Goal: Transaction & Acquisition: Purchase product/service

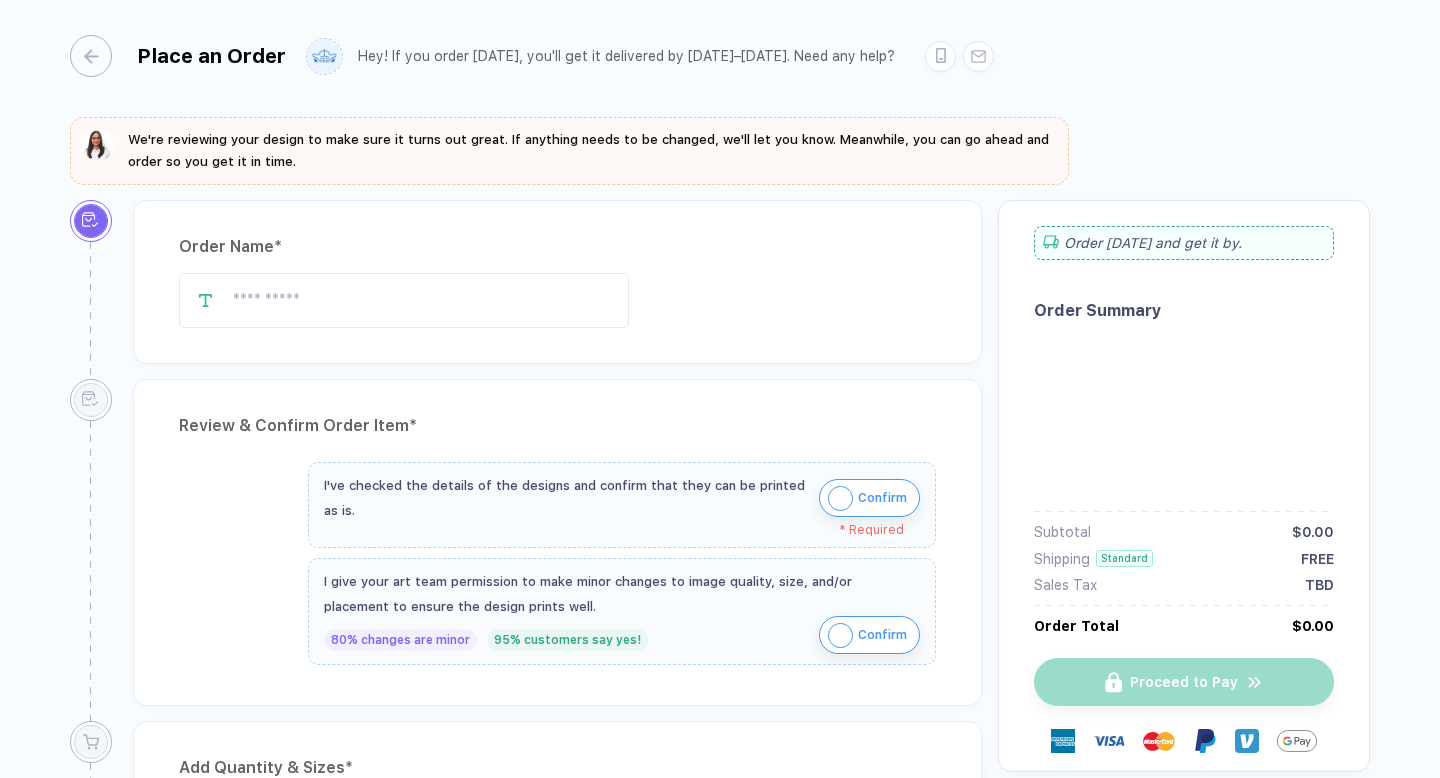
type input "********"
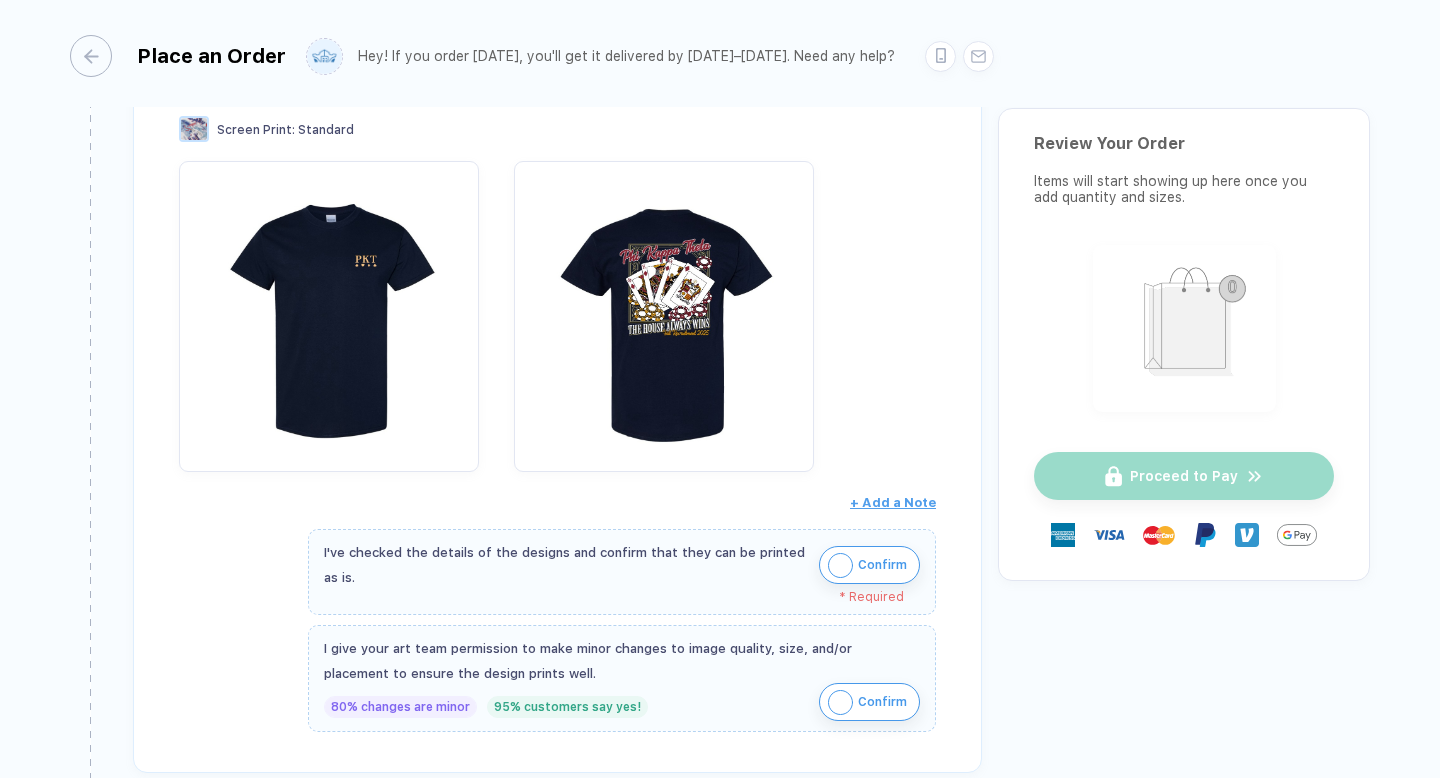
scroll to position [382, 0]
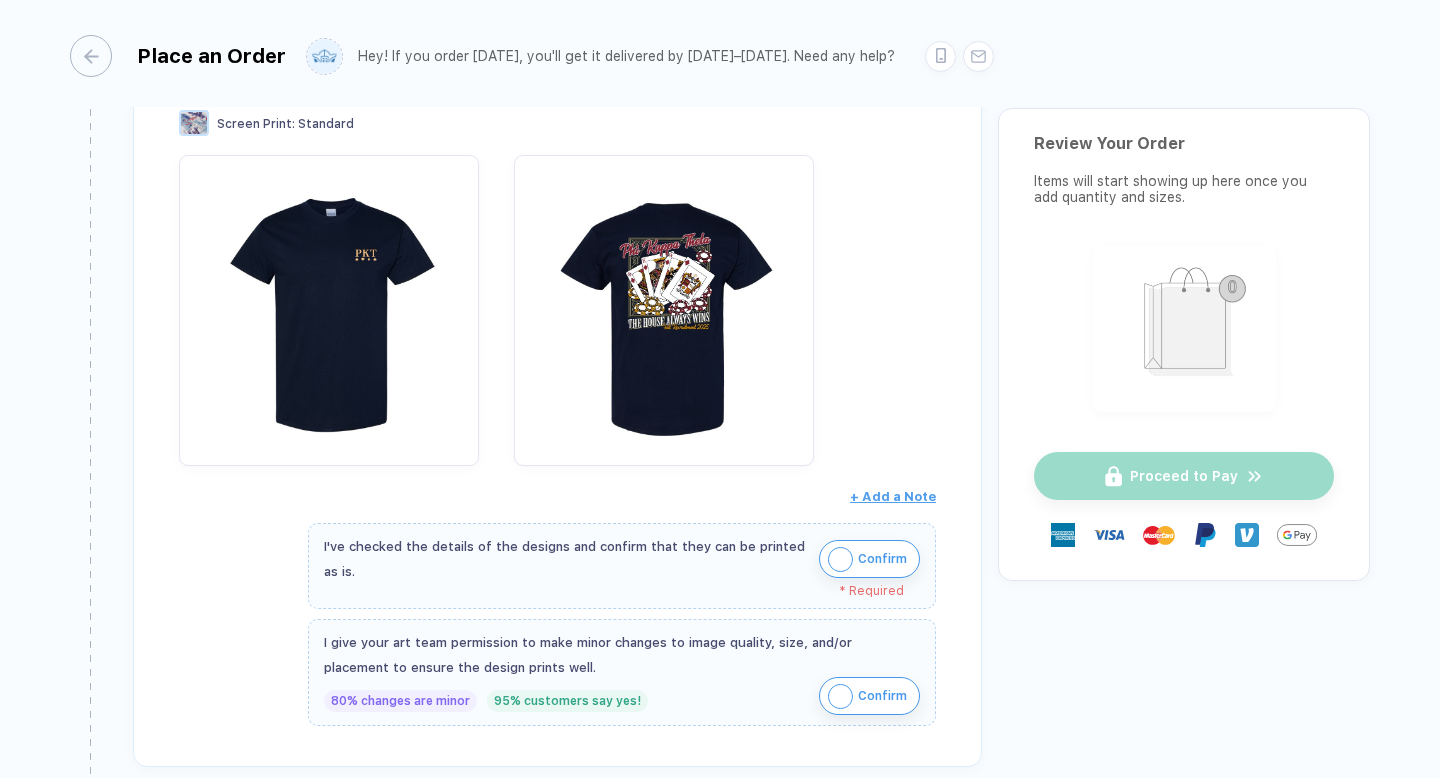
click at [835, 556] on img "button" at bounding box center [840, 559] width 25 height 25
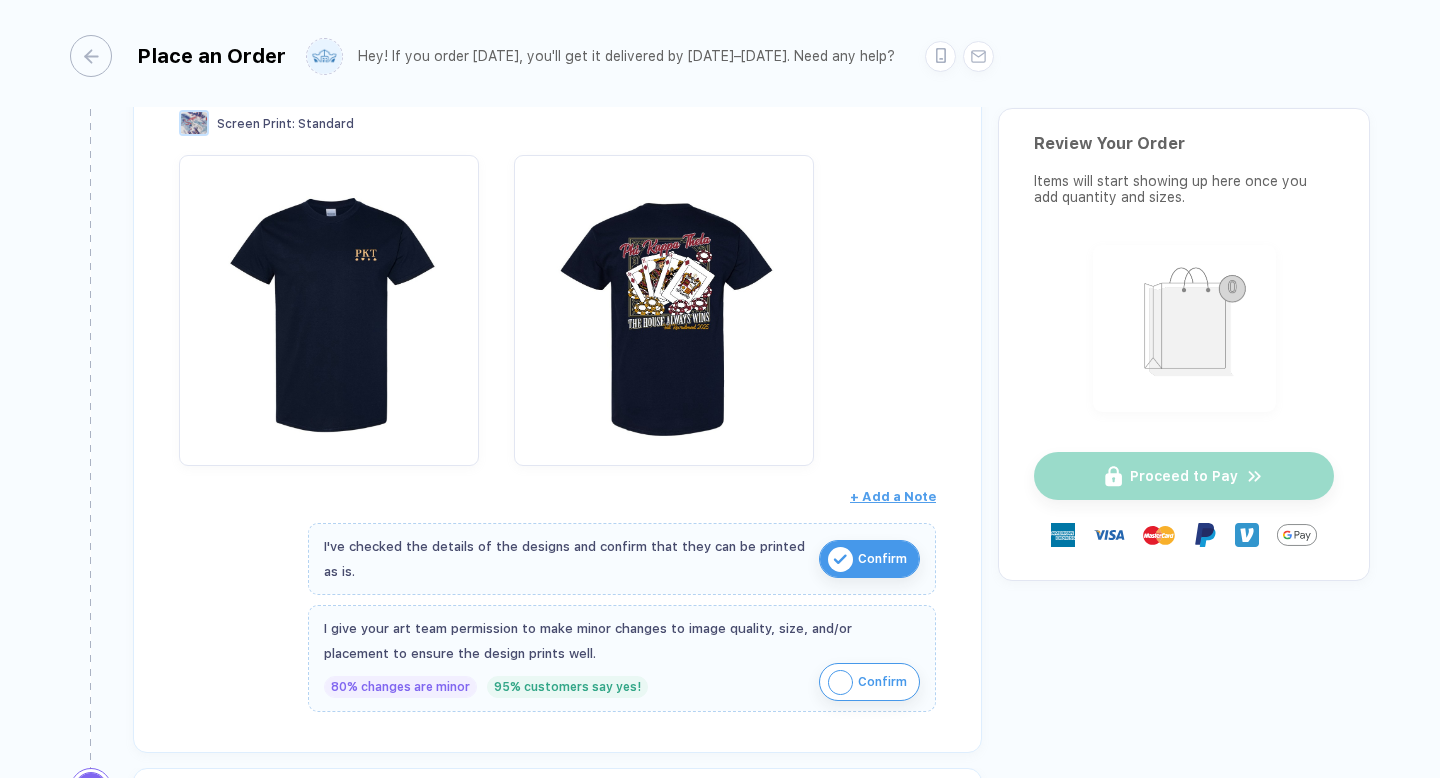
click at [847, 679] on img "button" at bounding box center [840, 682] width 25 height 25
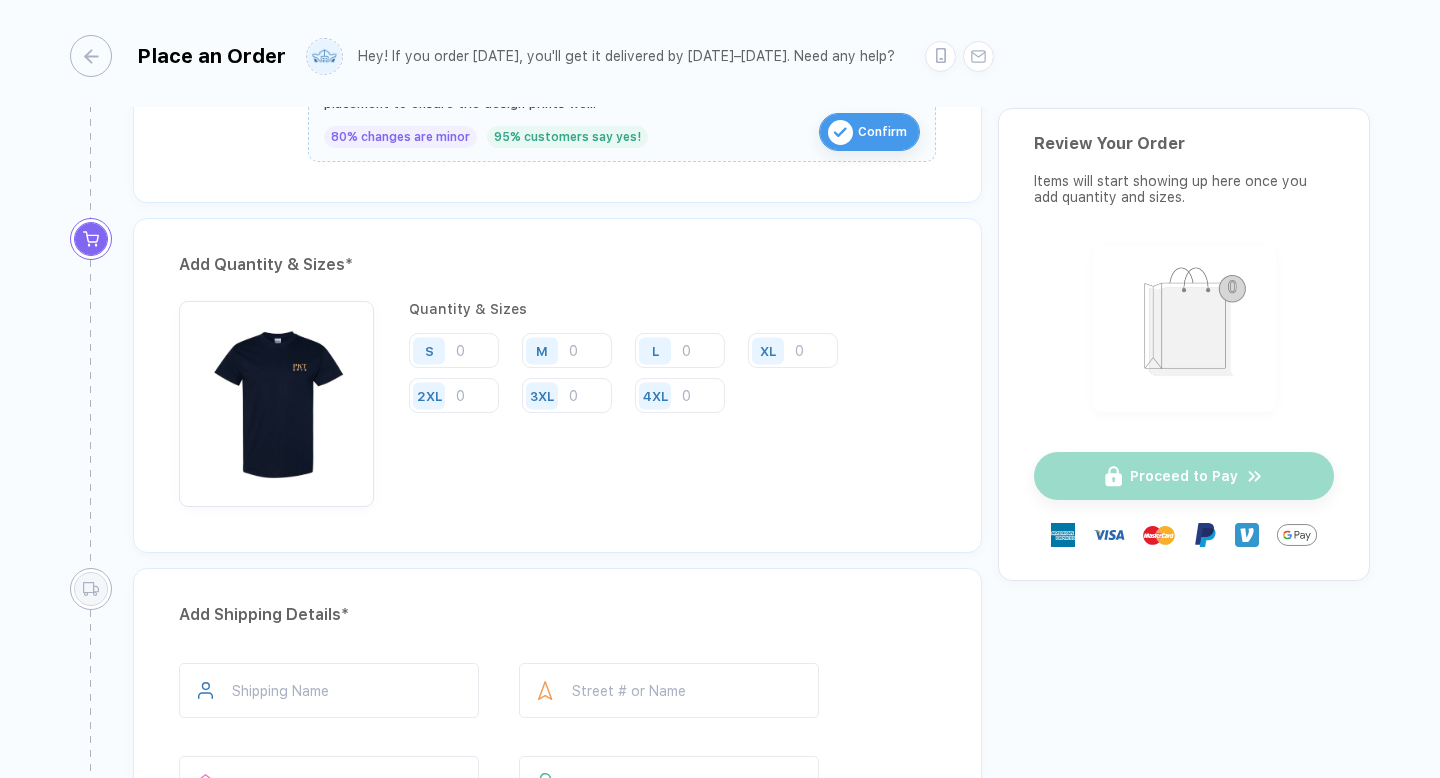
scroll to position [900, 0]
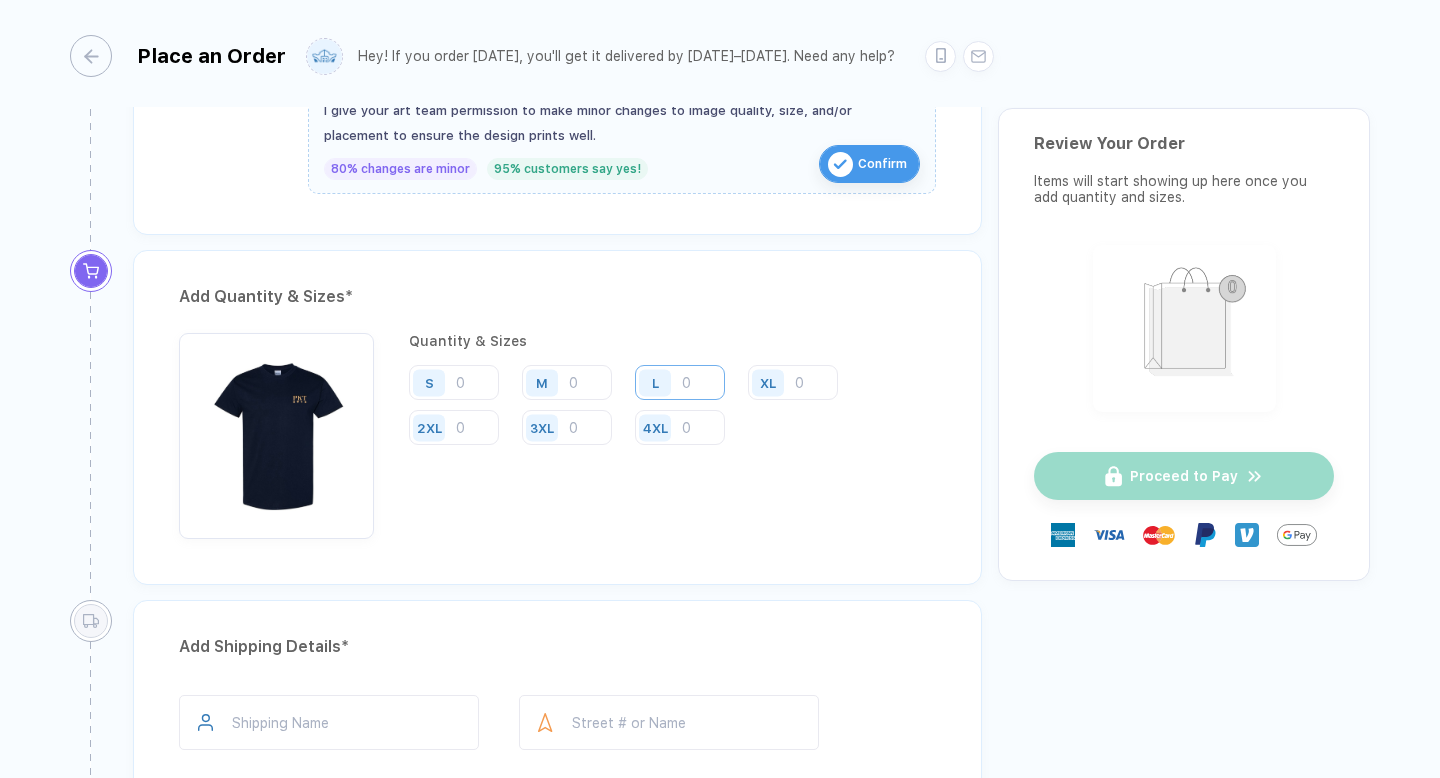
click at [711, 380] on input "number" at bounding box center [680, 382] width 90 height 35
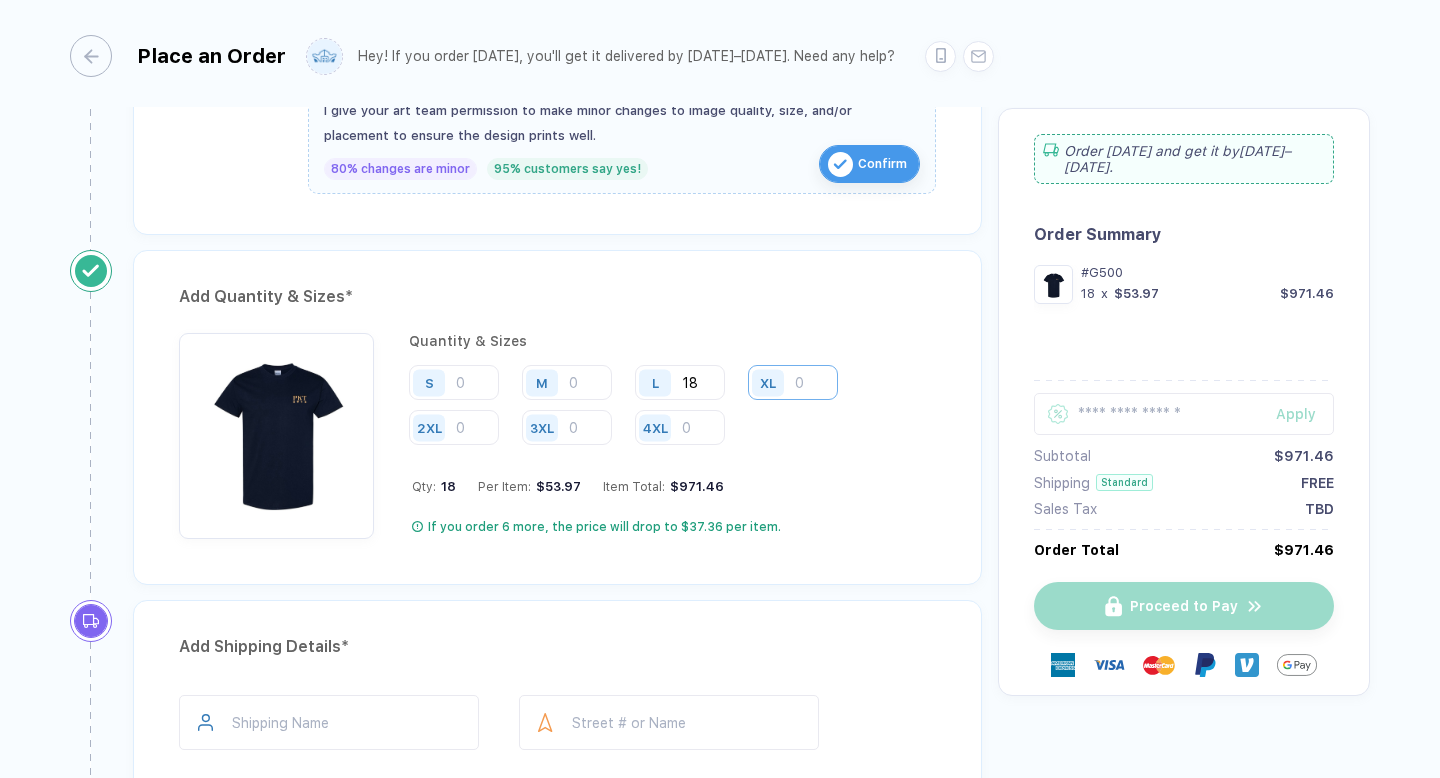
type input "18"
click at [824, 376] on input "number" at bounding box center [793, 382] width 90 height 35
type input "8"
click at [481, 425] on input "number" at bounding box center [454, 427] width 90 height 35
type input "1"
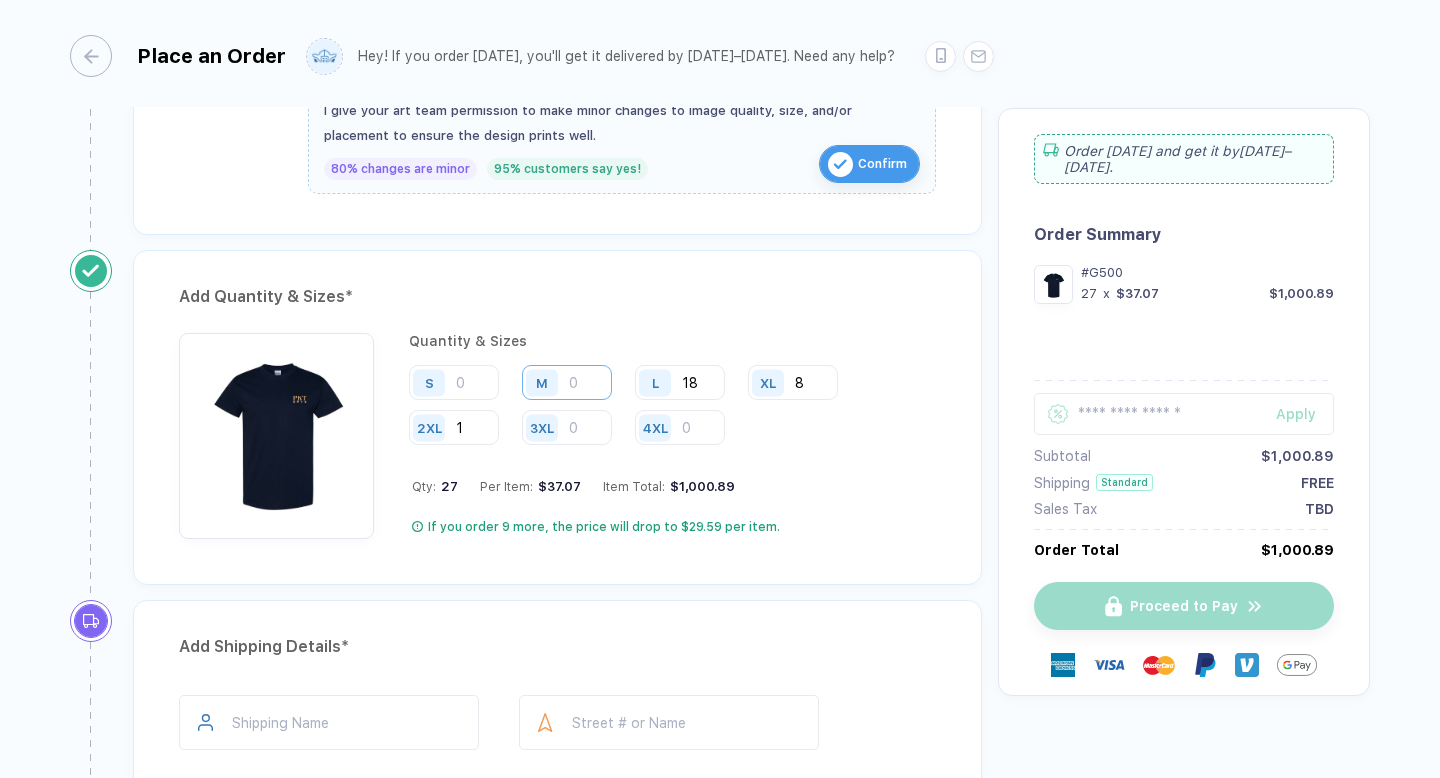
click at [572, 384] on input "number" at bounding box center [567, 382] width 90 height 35
type input "6"
click at [687, 379] on input "18" at bounding box center [680, 382] width 90 height 35
type input "48"
click at [577, 381] on input "6" at bounding box center [567, 382] width 90 height 35
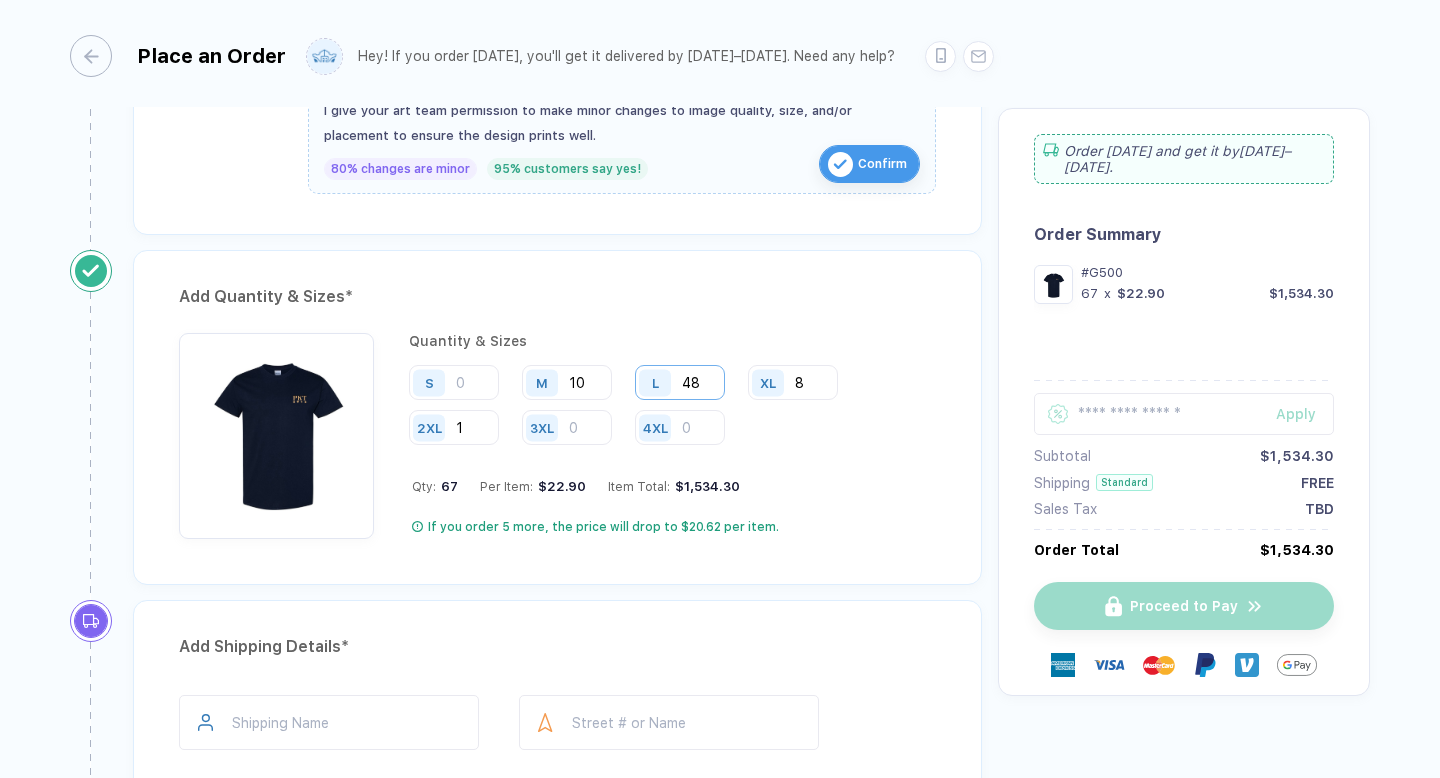
type input "10"
click at [709, 378] on input "48" at bounding box center [680, 382] width 90 height 35
drag, startPoint x: 708, startPoint y: 384, endPoint x: 645, endPoint y: 381, distance: 63.1
click at [645, 381] on div "L 48" at bounding box center [680, 382] width 90 height 35
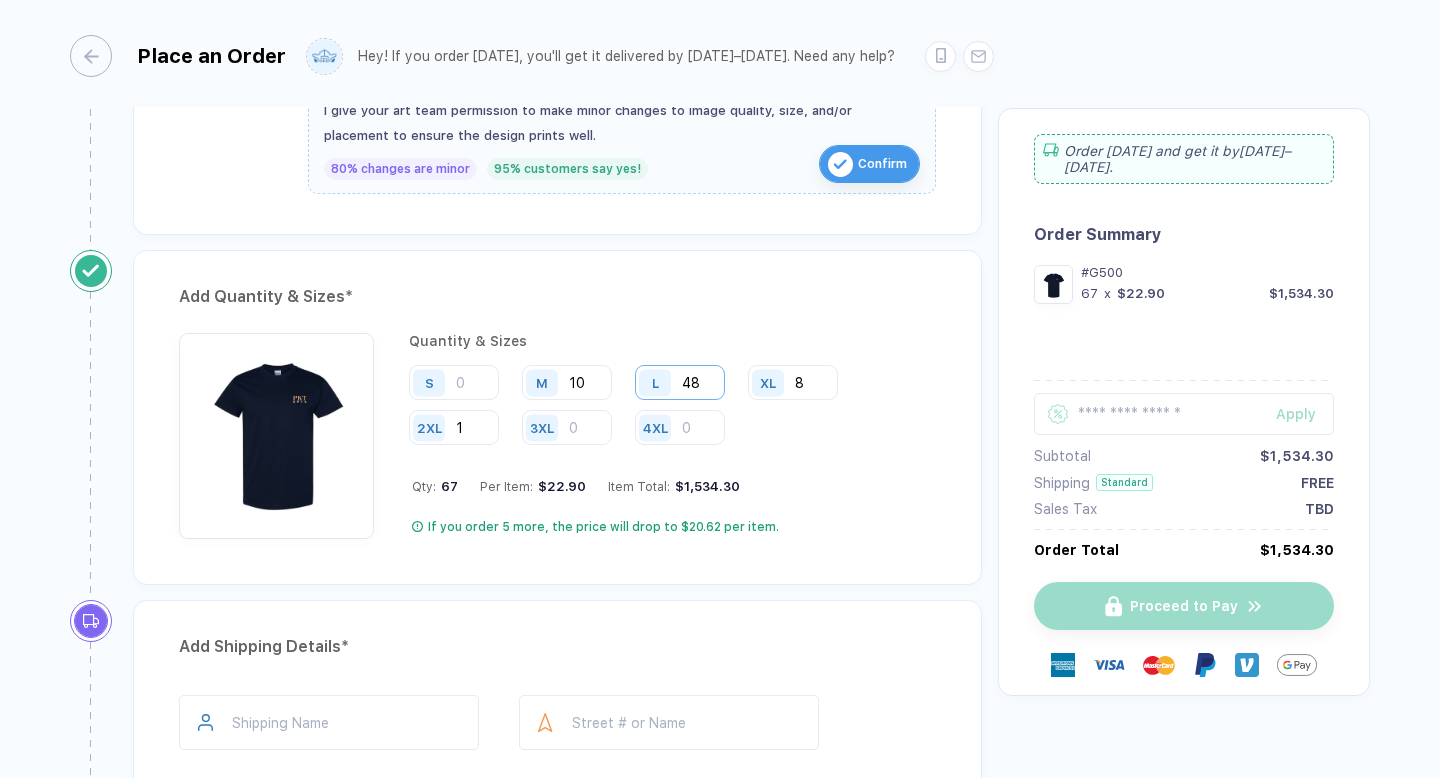
type input "4"
type input "5"
type input "61"
click at [586, 385] on input "10" at bounding box center [567, 382] width 90 height 35
type input "12"
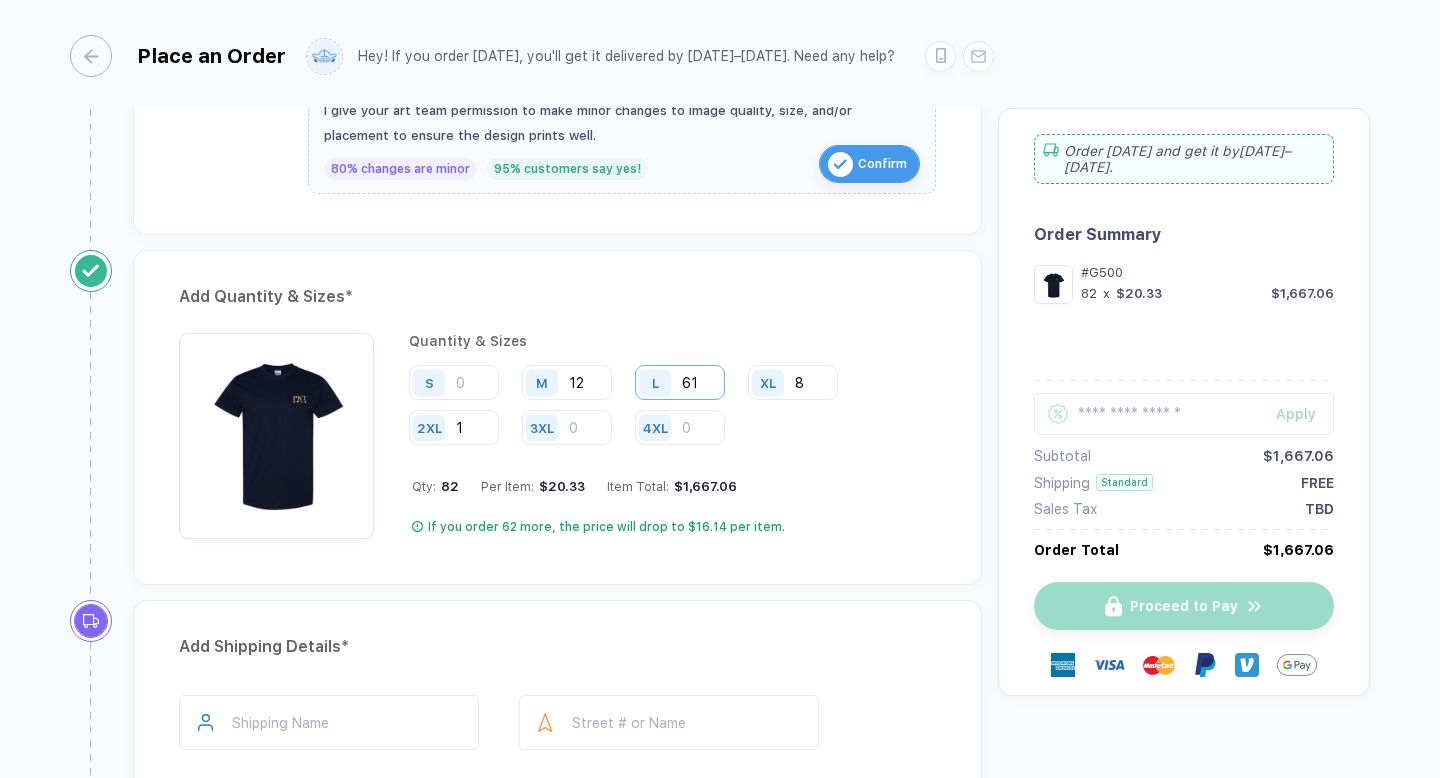
click at [701, 384] on input "61" at bounding box center [680, 382] width 90 height 35
type input "64"
click at [818, 476] on div "Quantity & Sizes S M 12 L 64 XL 8 2XL 1 3XL 4XL Qty: 85 Per Item: $20.21 Item T…" at bounding box center [672, 436] width 527 height 206
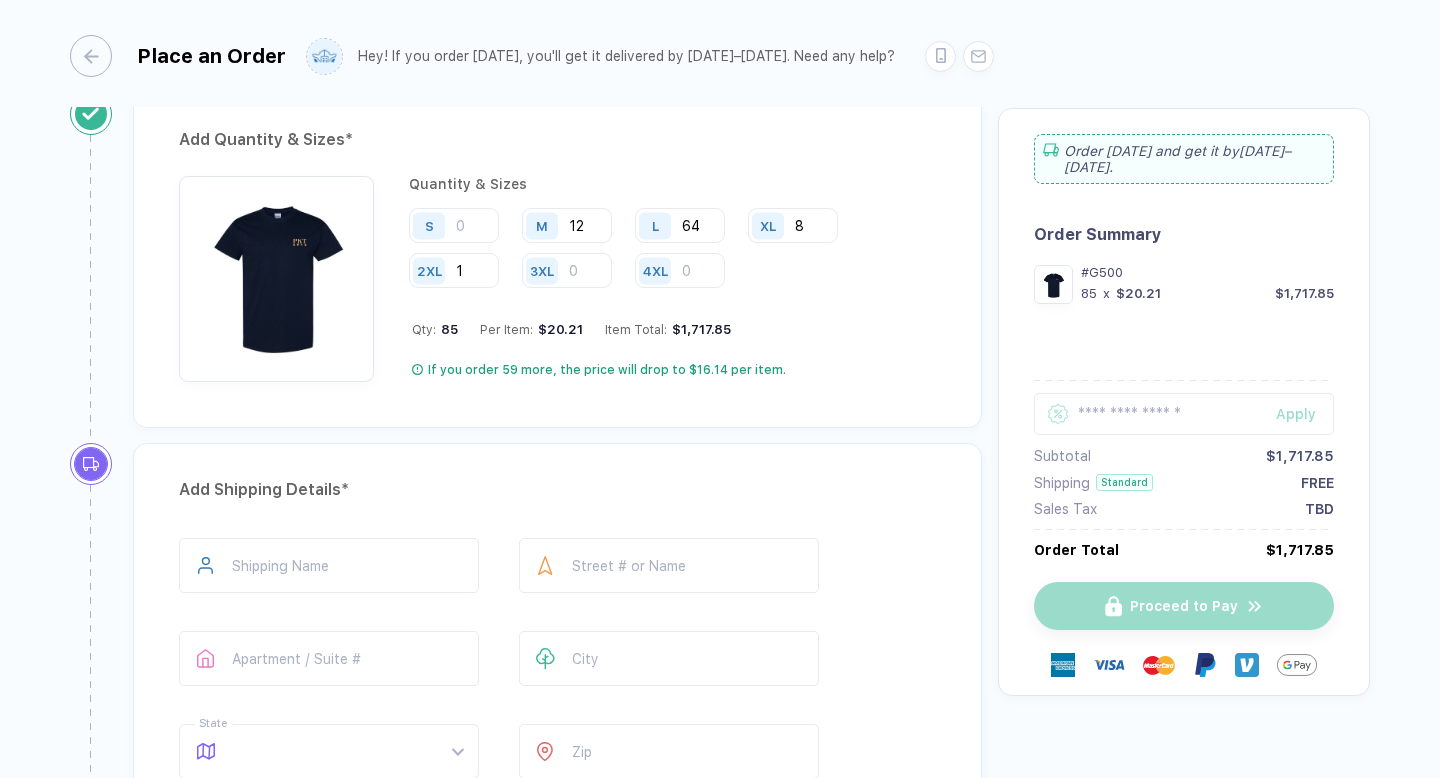
scroll to position [1074, 0]
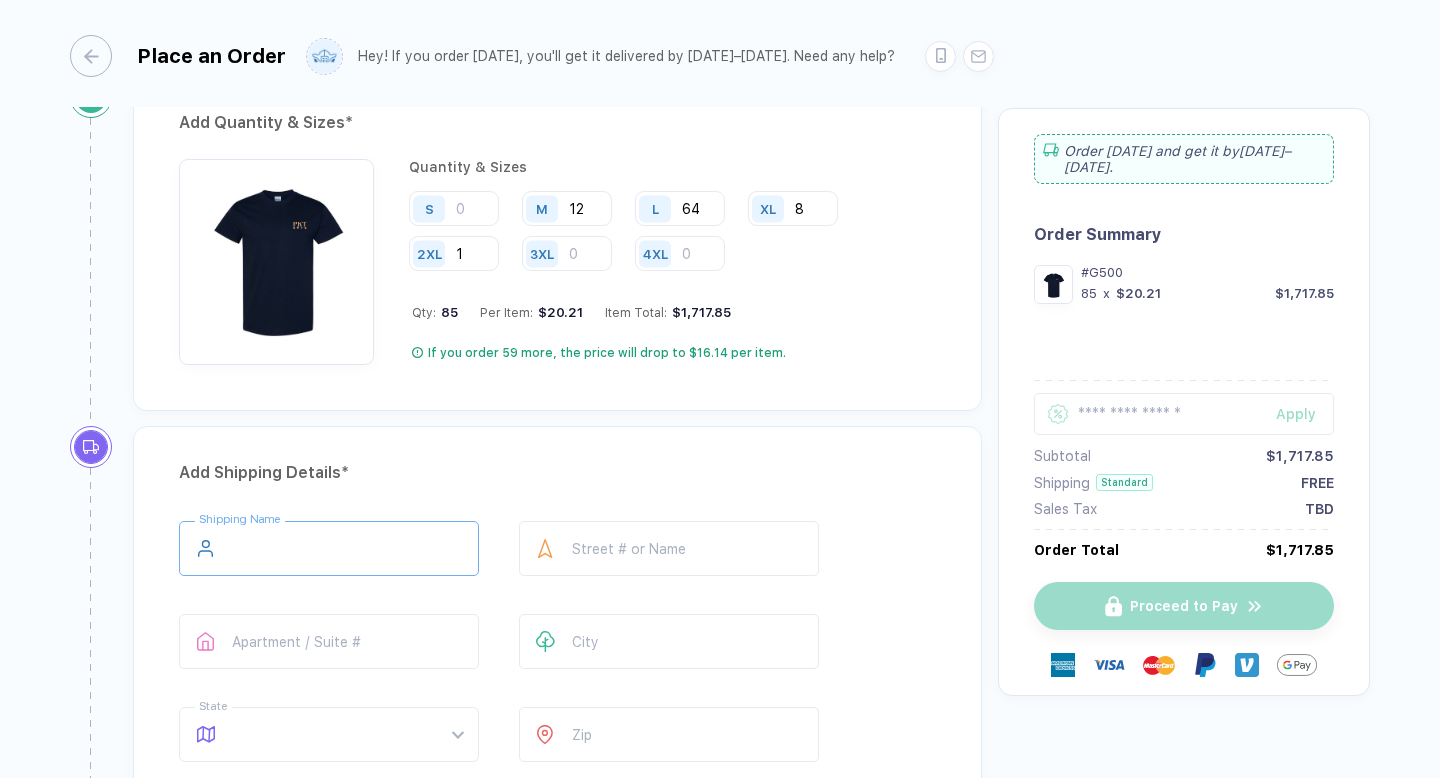
click at [409, 545] on input "text" at bounding box center [329, 548] width 300 height 55
click at [813, 208] on input "8" at bounding box center [793, 208] width 90 height 35
type input "10"
click at [705, 202] on input "64" at bounding box center [680, 208] width 90 height 35
type input "63"
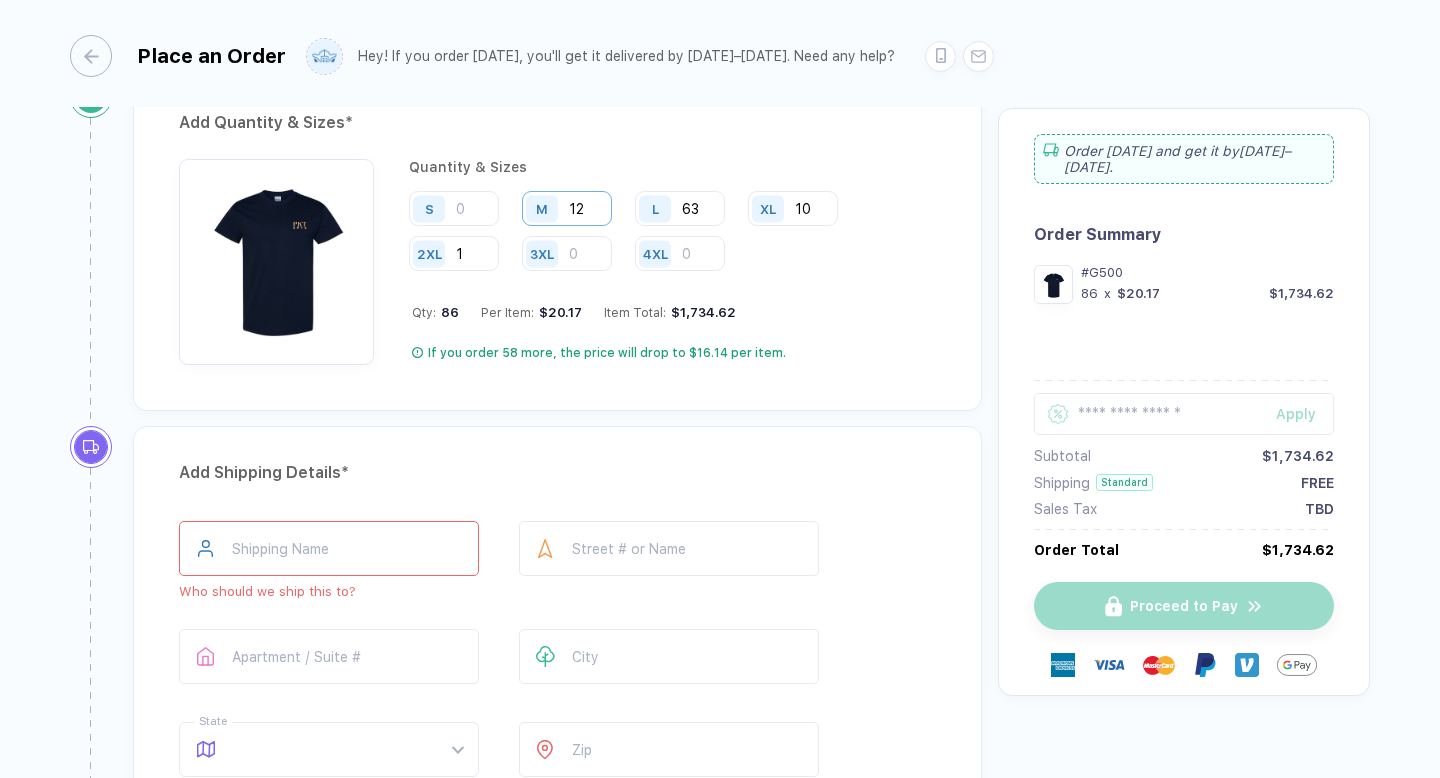
click at [597, 214] on input "12" at bounding box center [567, 208] width 90 height 35
type input "11"
click at [366, 538] on input "text" at bounding box center [329, 548] width 300 height 55
type input "**********"
click at [595, 209] on input "11" at bounding box center [567, 208] width 90 height 35
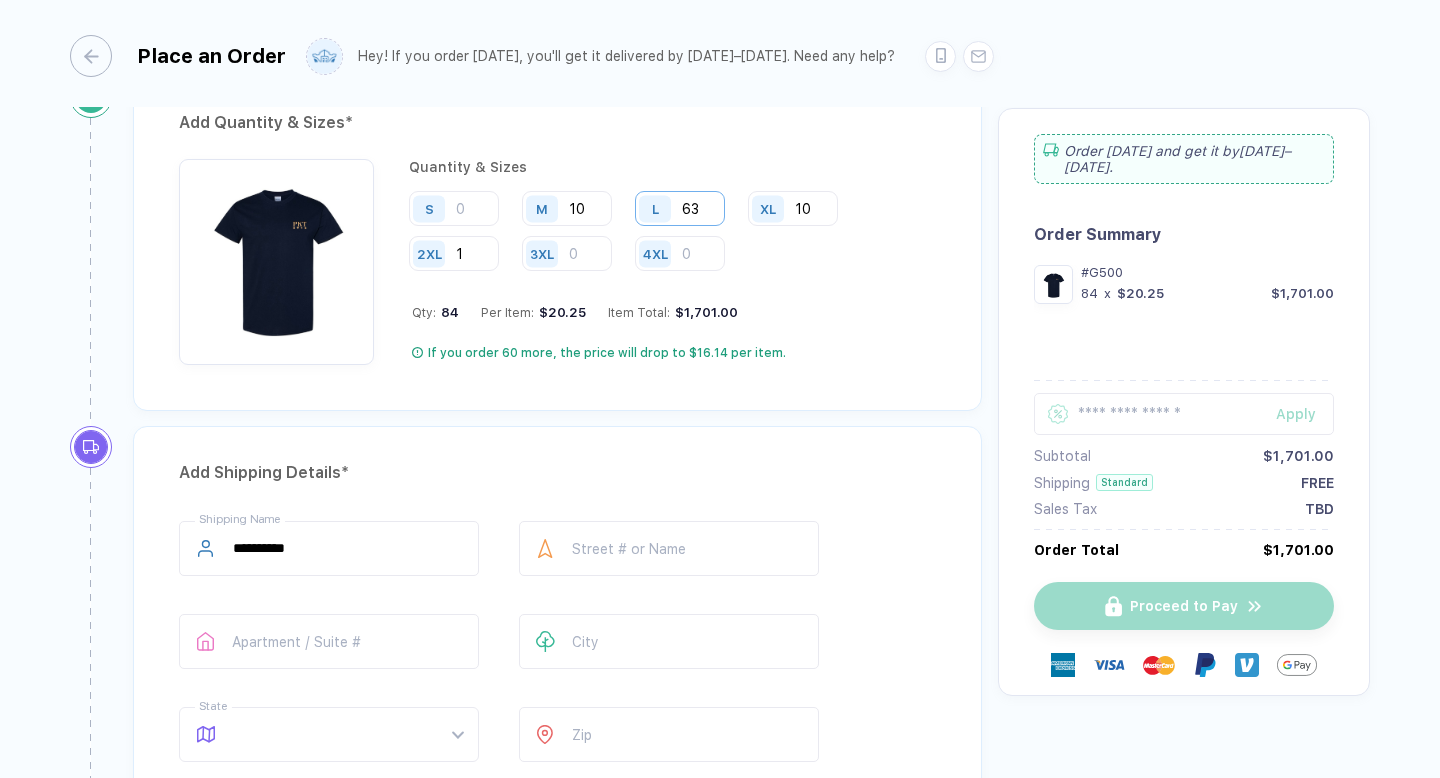
type input "10"
click at [707, 216] on input "63" at bounding box center [680, 208] width 90 height 35
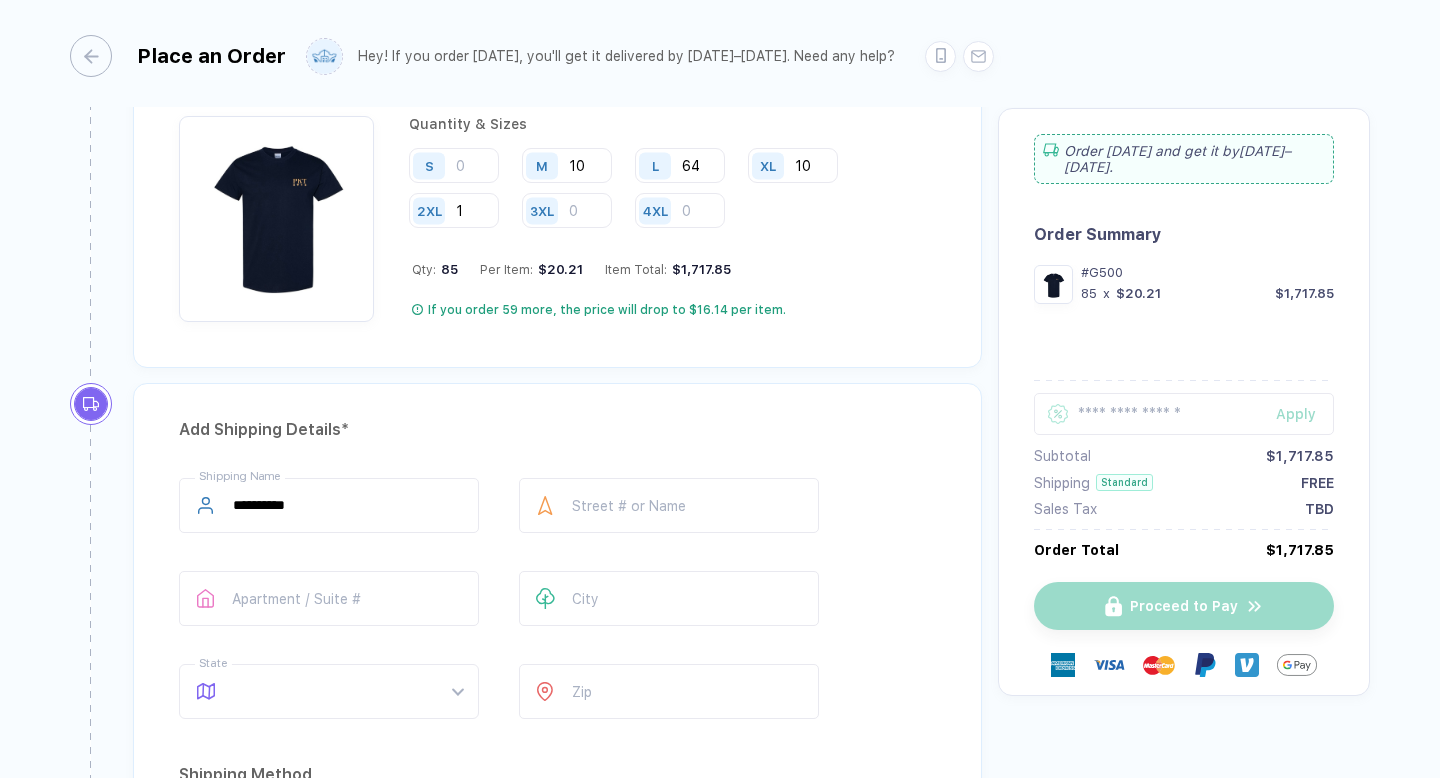
scroll to position [1126, 0]
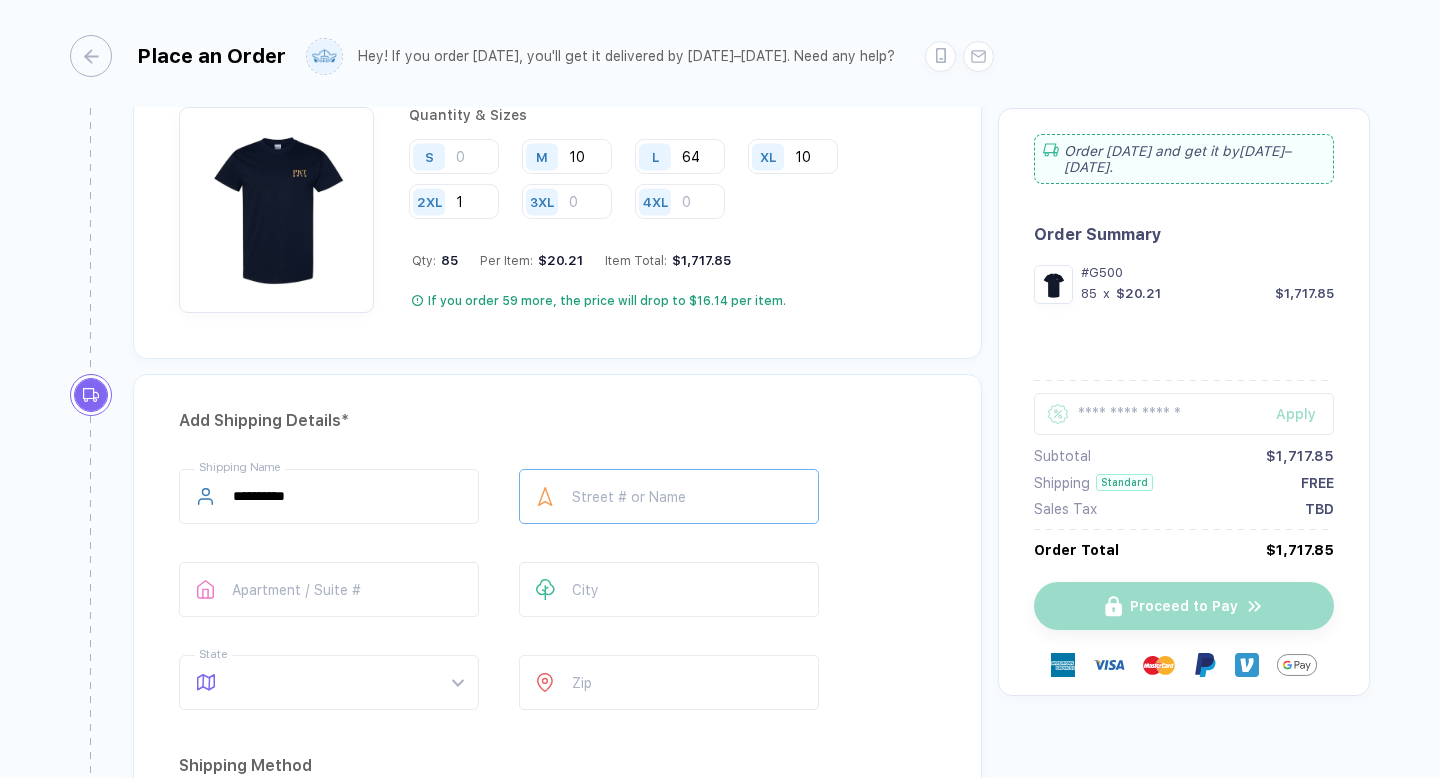
type input "64"
click at [615, 504] on input "text" at bounding box center [669, 496] width 300 height 55
type input "**********"
click at [897, 620] on div "**********" at bounding box center [557, 593] width 757 height 249
click at [760, 571] on input "text" at bounding box center [669, 589] width 300 height 55
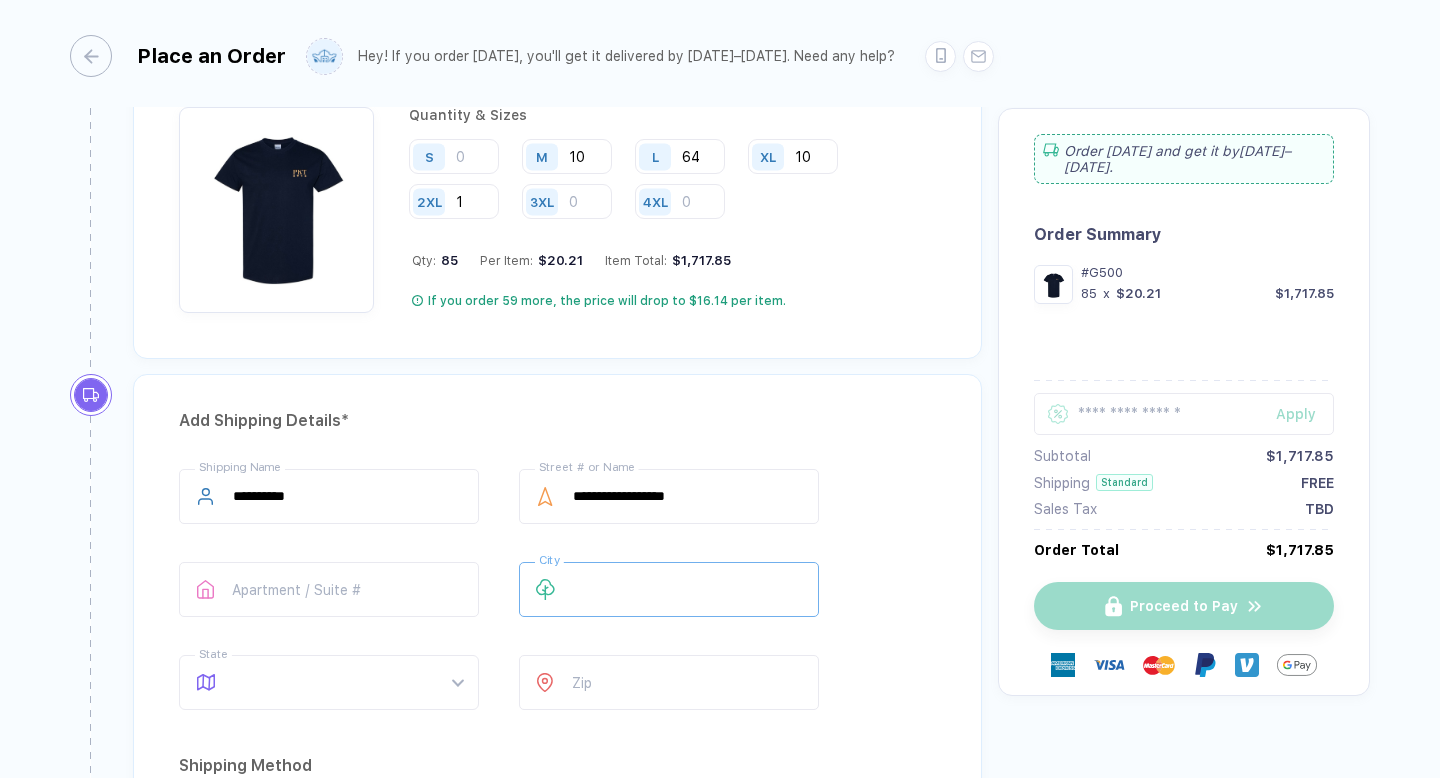
click at [712, 575] on input "text" at bounding box center [669, 589] width 300 height 55
click at [414, 698] on span at bounding box center [348, 682] width 230 height 53
type input "*********"
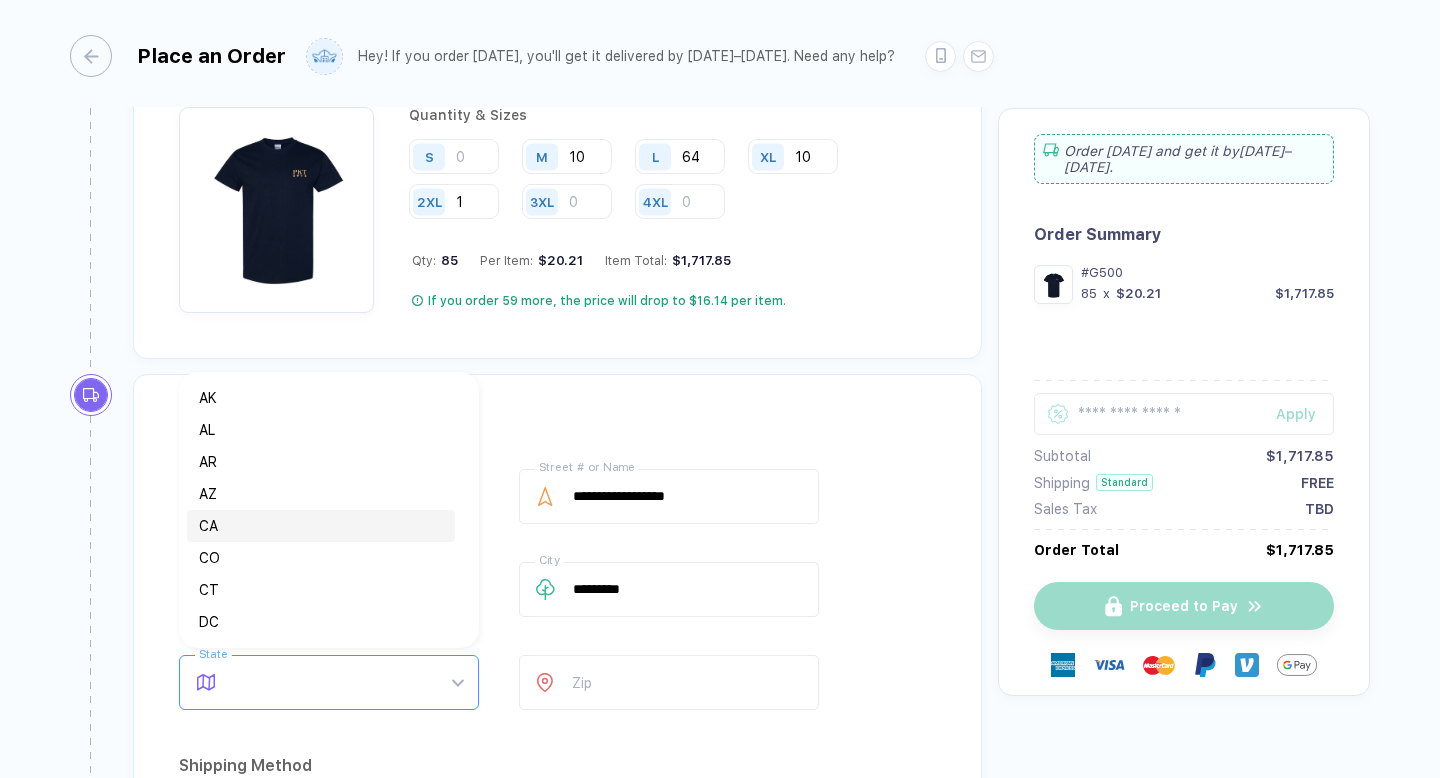
click at [243, 524] on div "CA" at bounding box center [321, 526] width 244 height 22
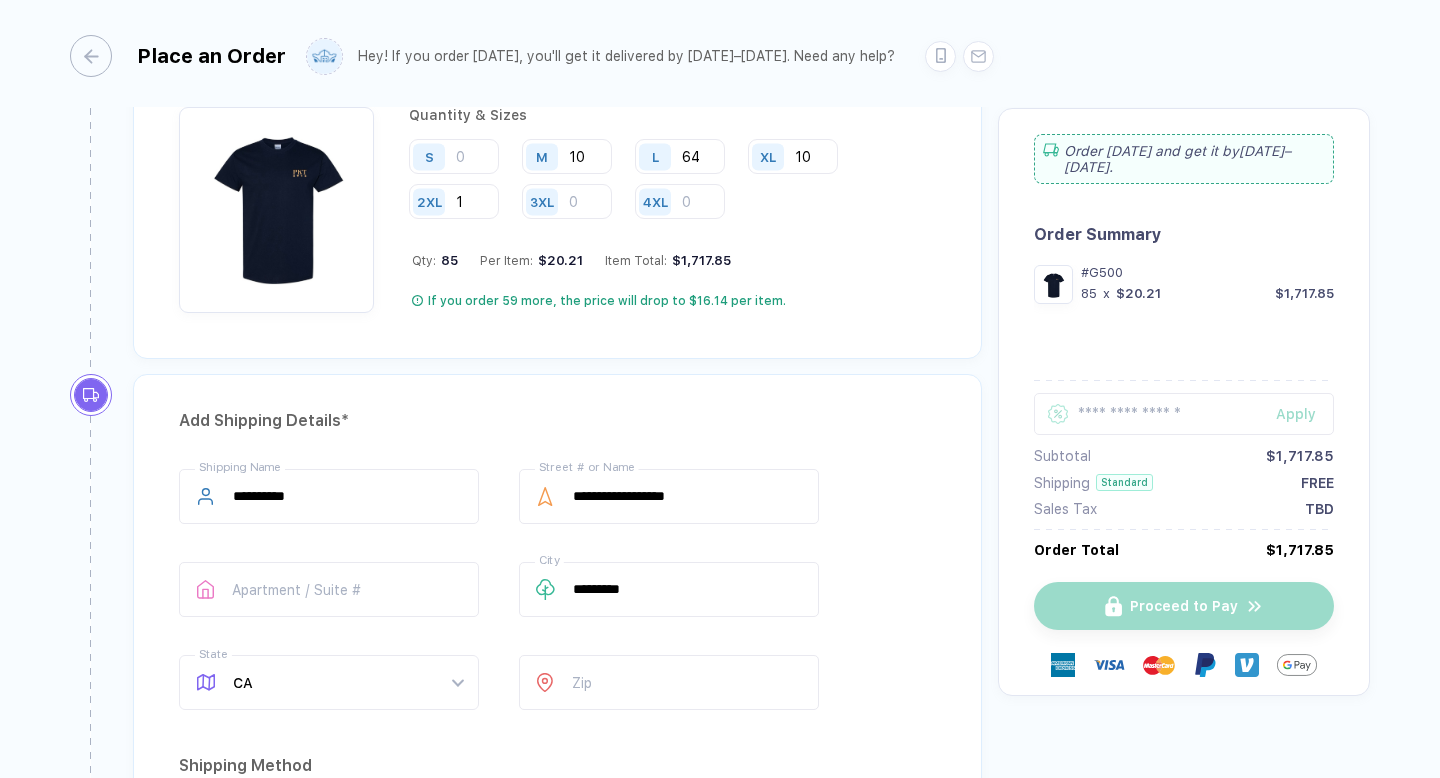
click at [571, 656] on div at bounding box center [545, 682] width 53 height 55
click at [593, 666] on input "number" at bounding box center [669, 682] width 300 height 55
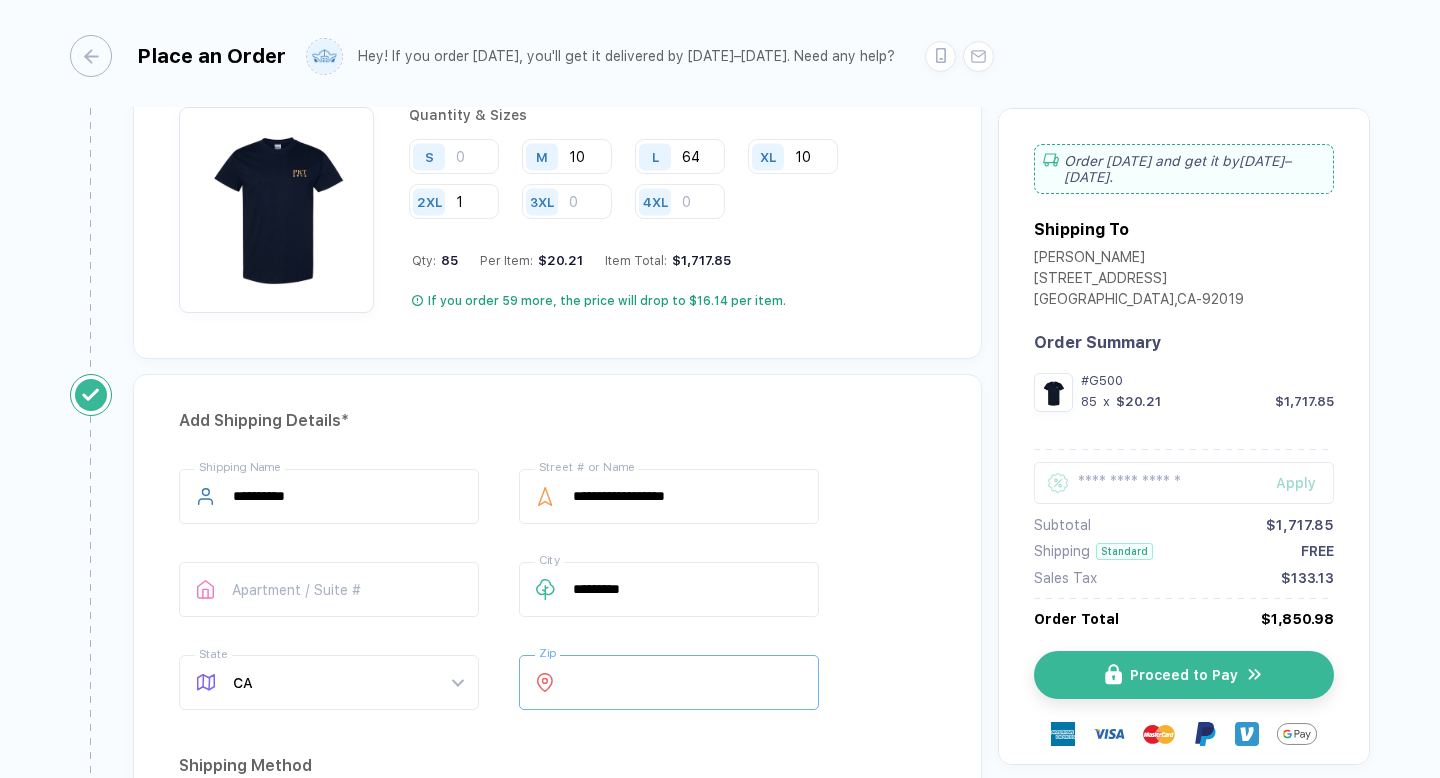
type input "*****"
click at [922, 643] on div "**********" at bounding box center [557, 593] width 757 height 249
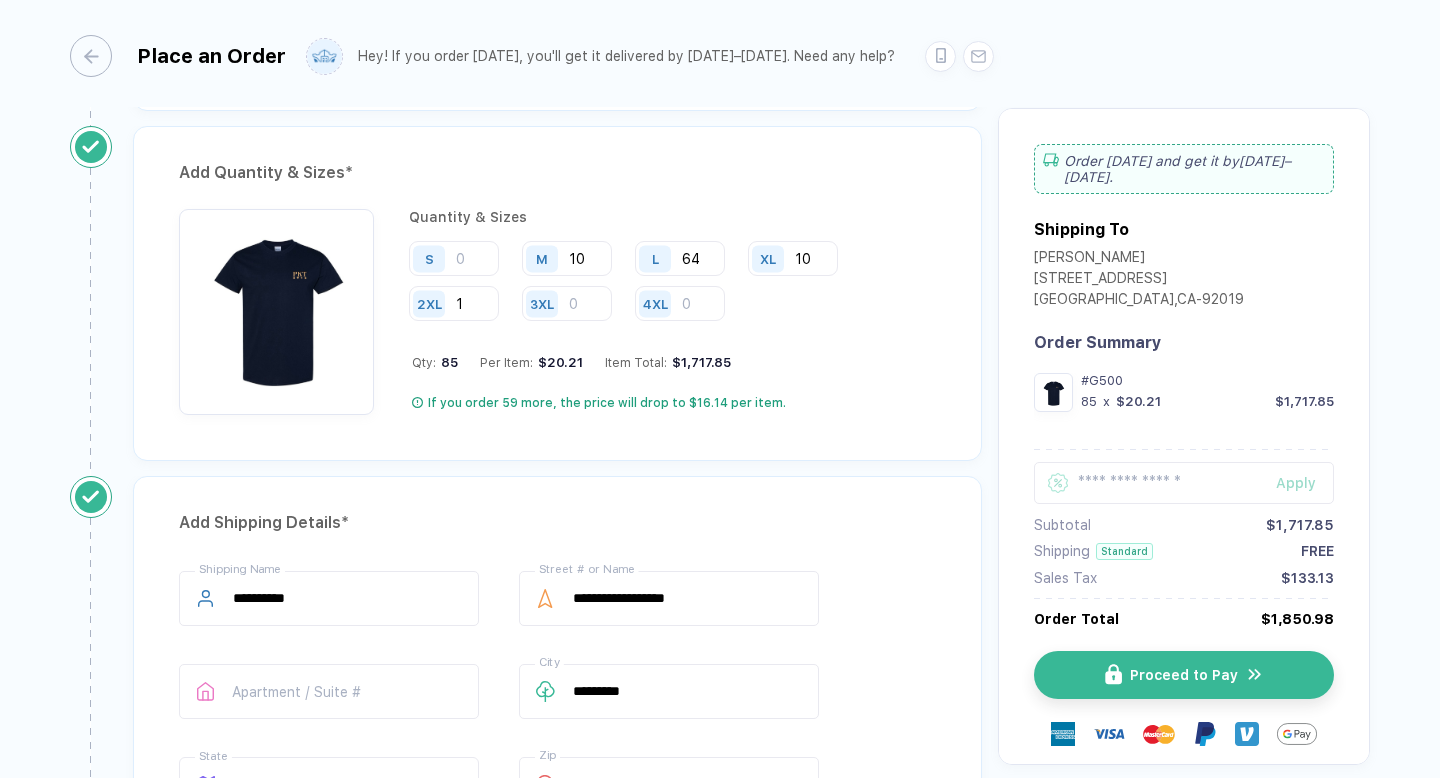
scroll to position [1021, 0]
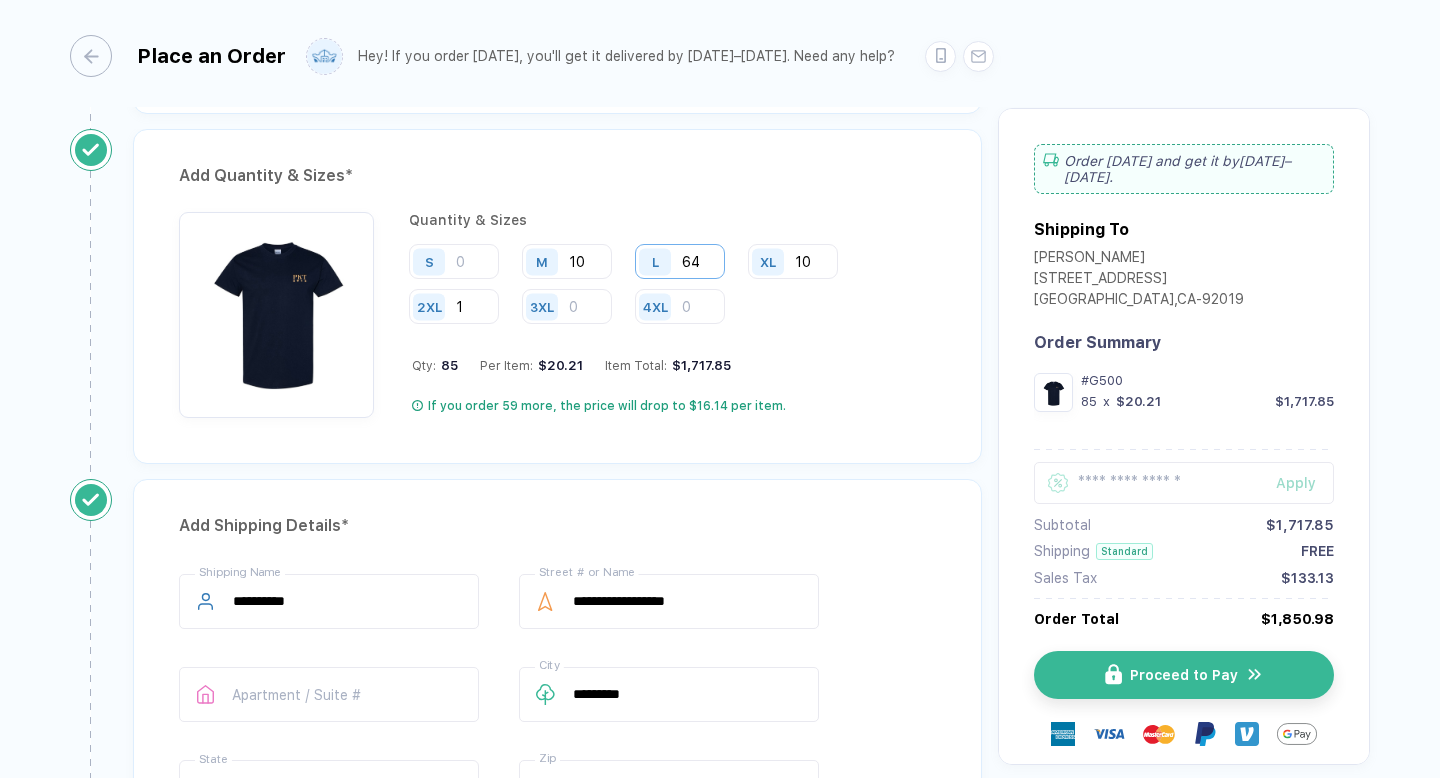
click at [712, 265] on input "64" at bounding box center [680, 261] width 90 height 35
type input "60"
click at [595, 260] on input "10" at bounding box center [567, 261] width 90 height 35
type input "1"
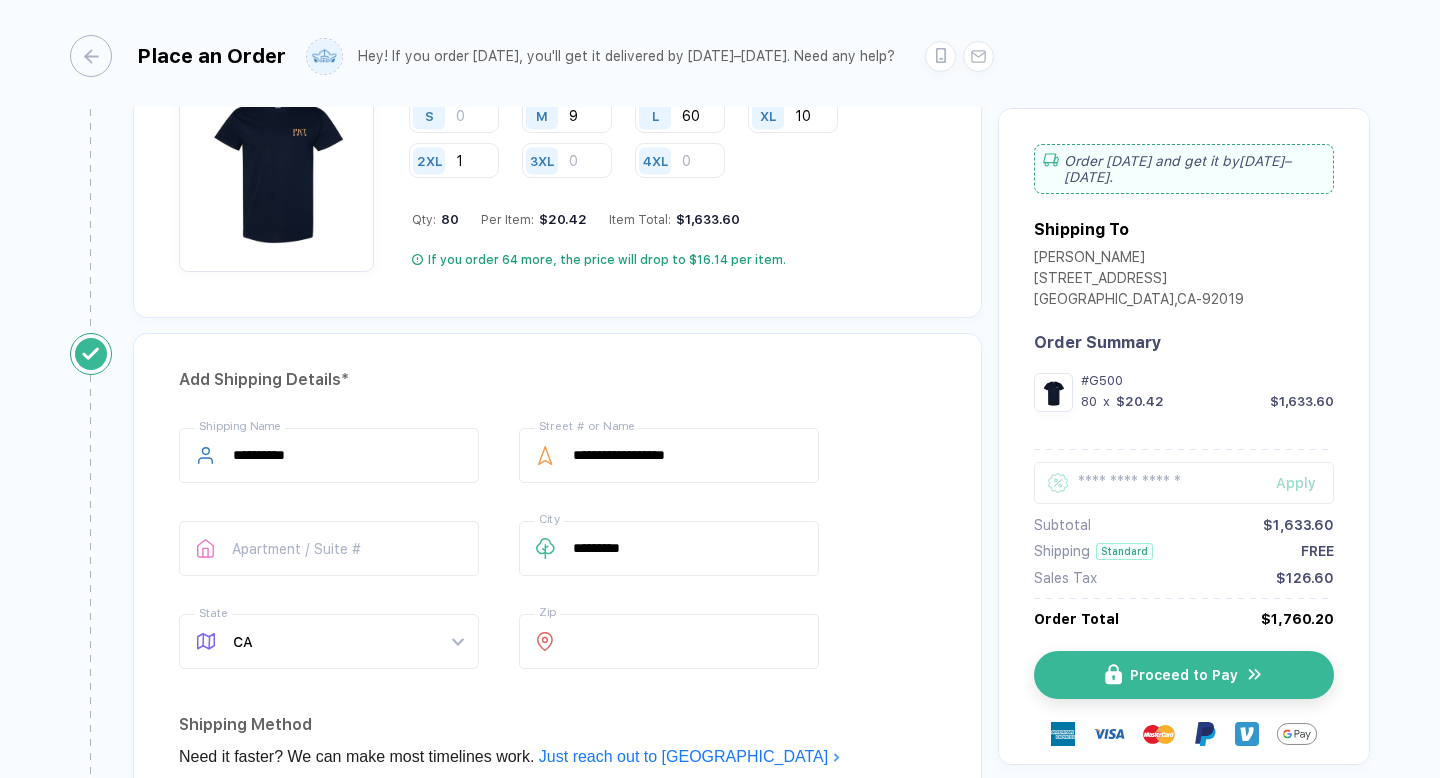
scroll to position [1171, 0]
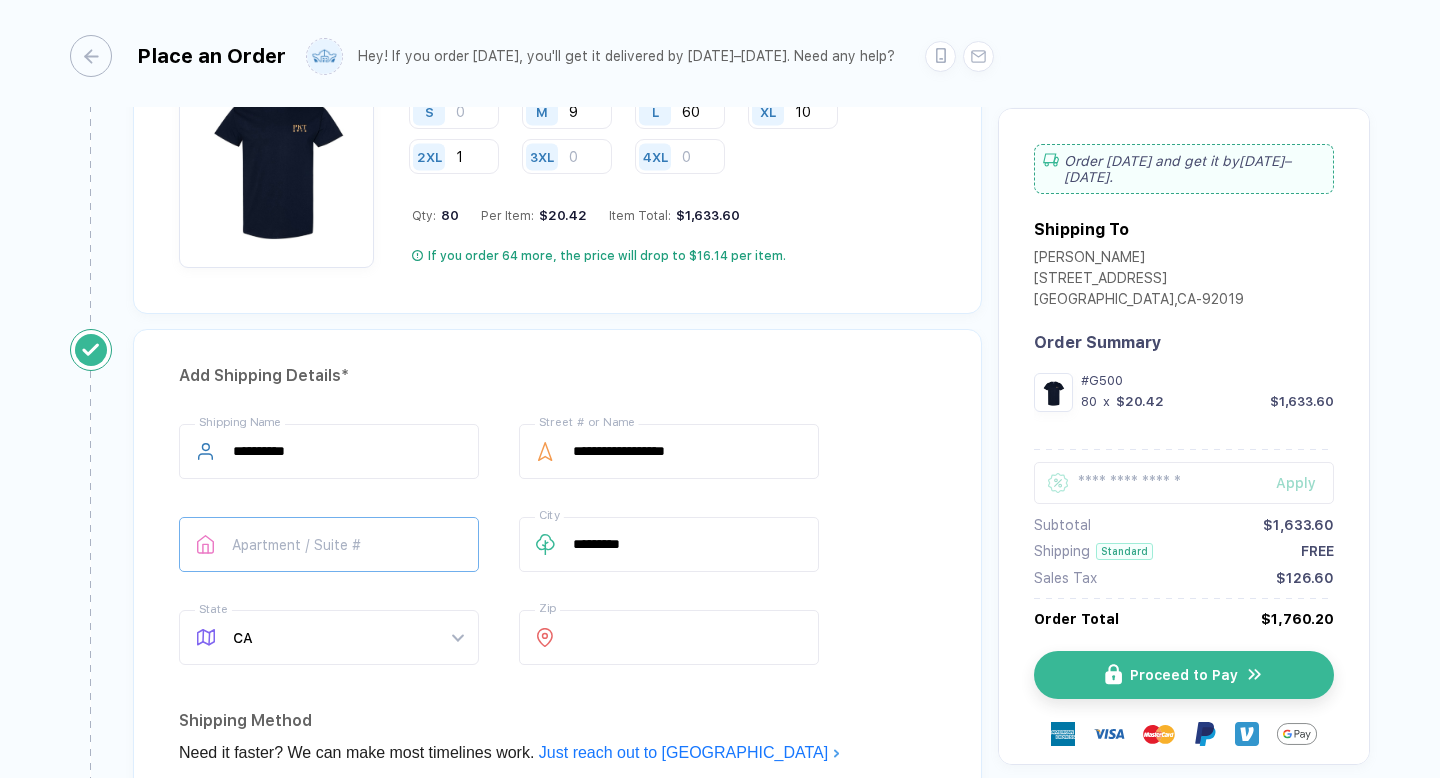
type input "9"
click at [359, 553] on input "text" at bounding box center [329, 544] width 300 height 55
type input "*"
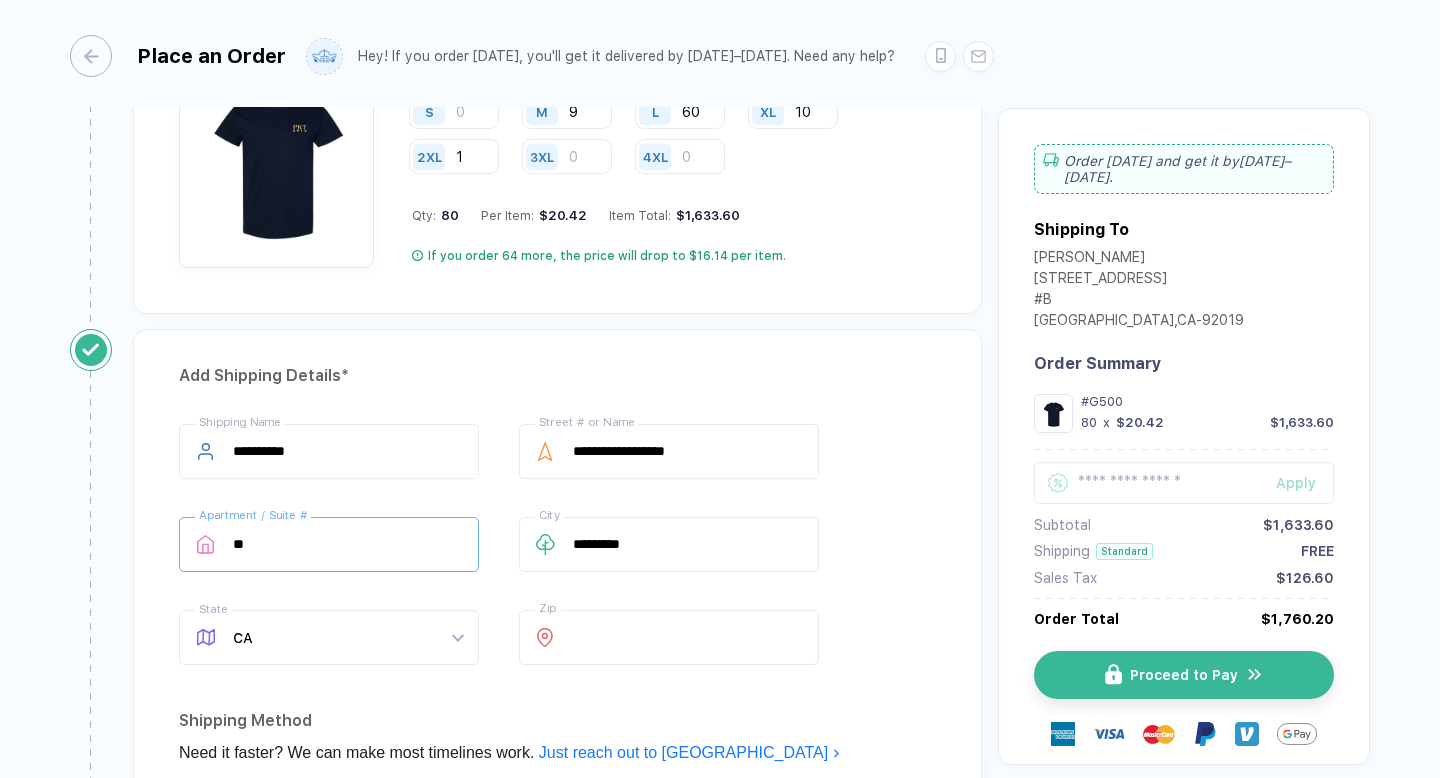
type input "**"
click at [937, 656] on div "**********" at bounding box center [557, 727] width 849 height 796
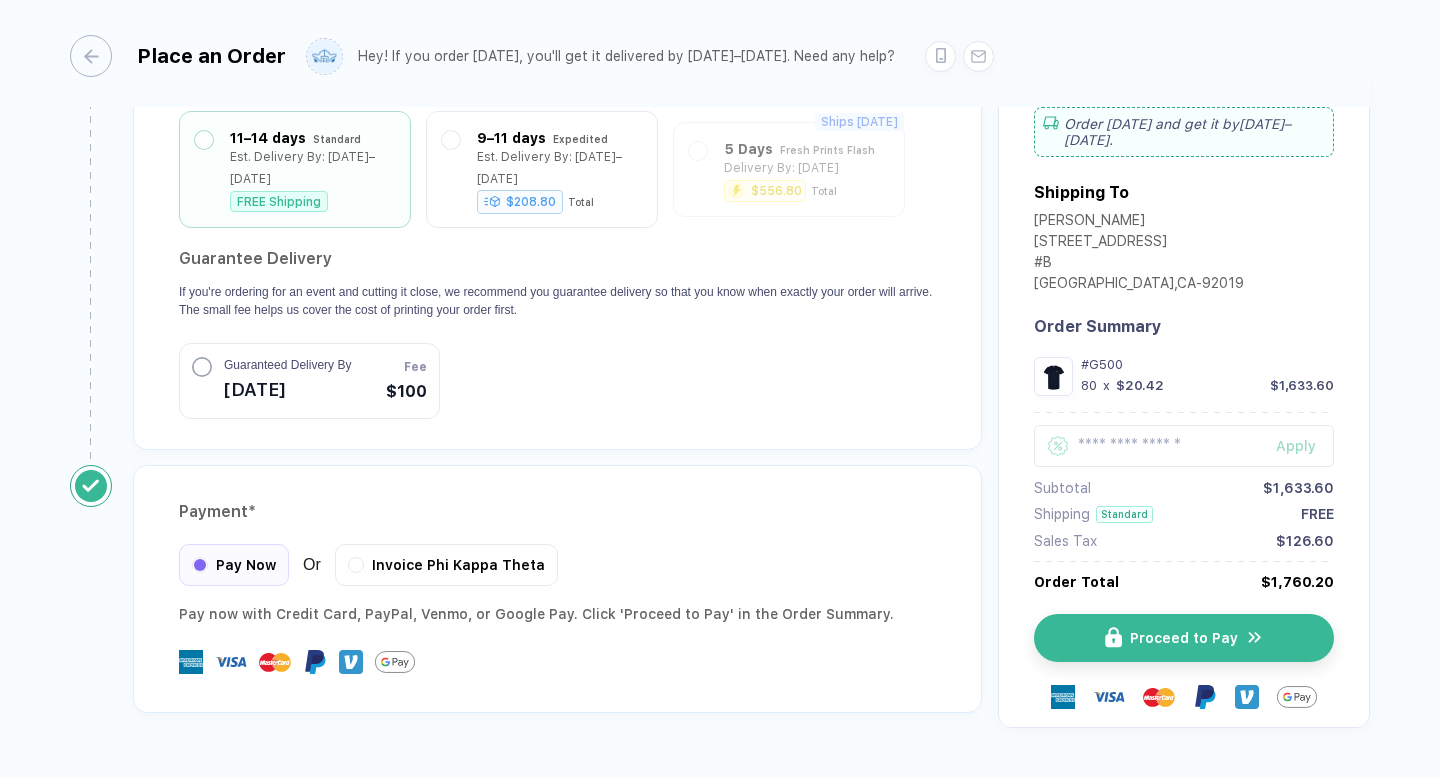
scroll to position [1878, 0]
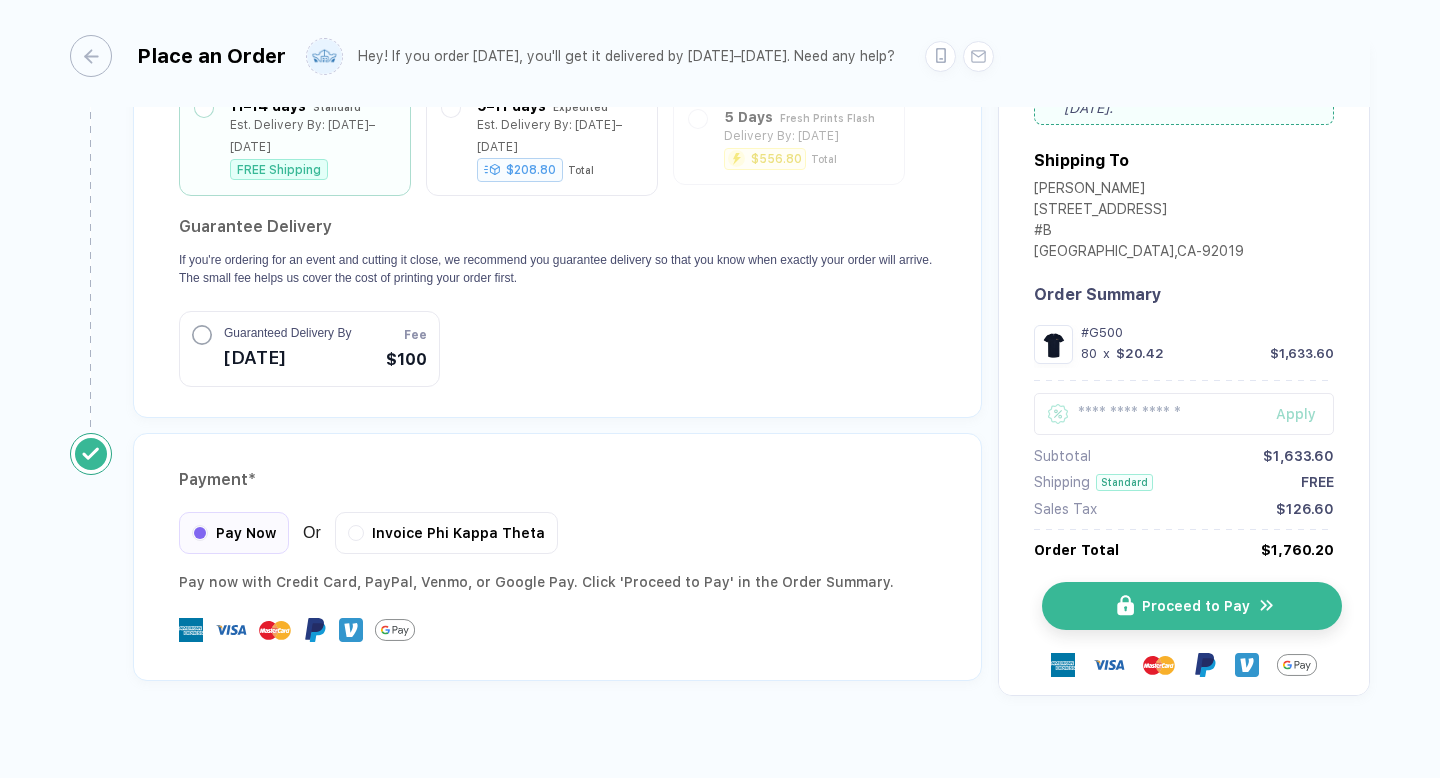
click at [1184, 598] on span "Proceed to Pay" at bounding box center [1196, 606] width 108 height 16
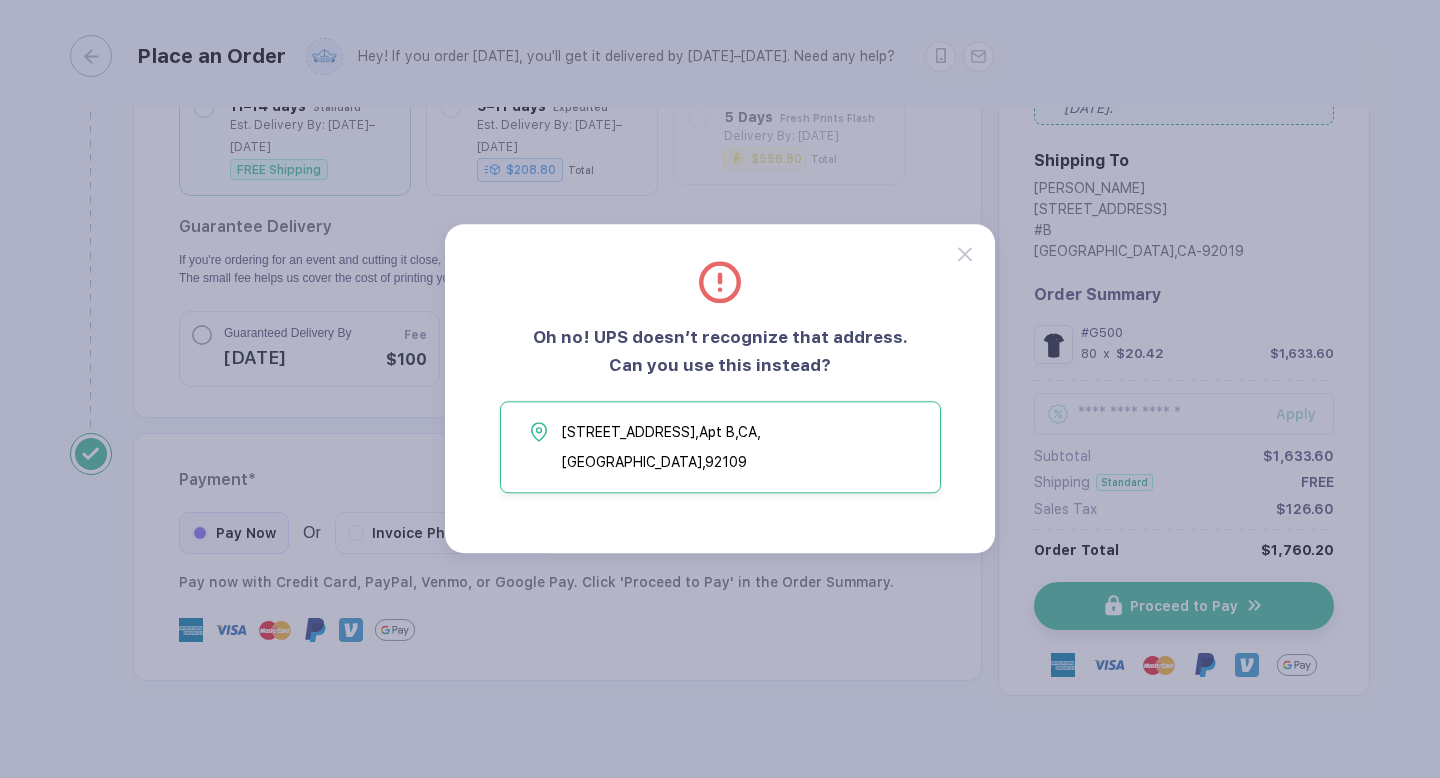
click at [685, 463] on button "[STREET_ADDRESS]" at bounding box center [720, 448] width 441 height 92
type input "**********"
type input "*****"
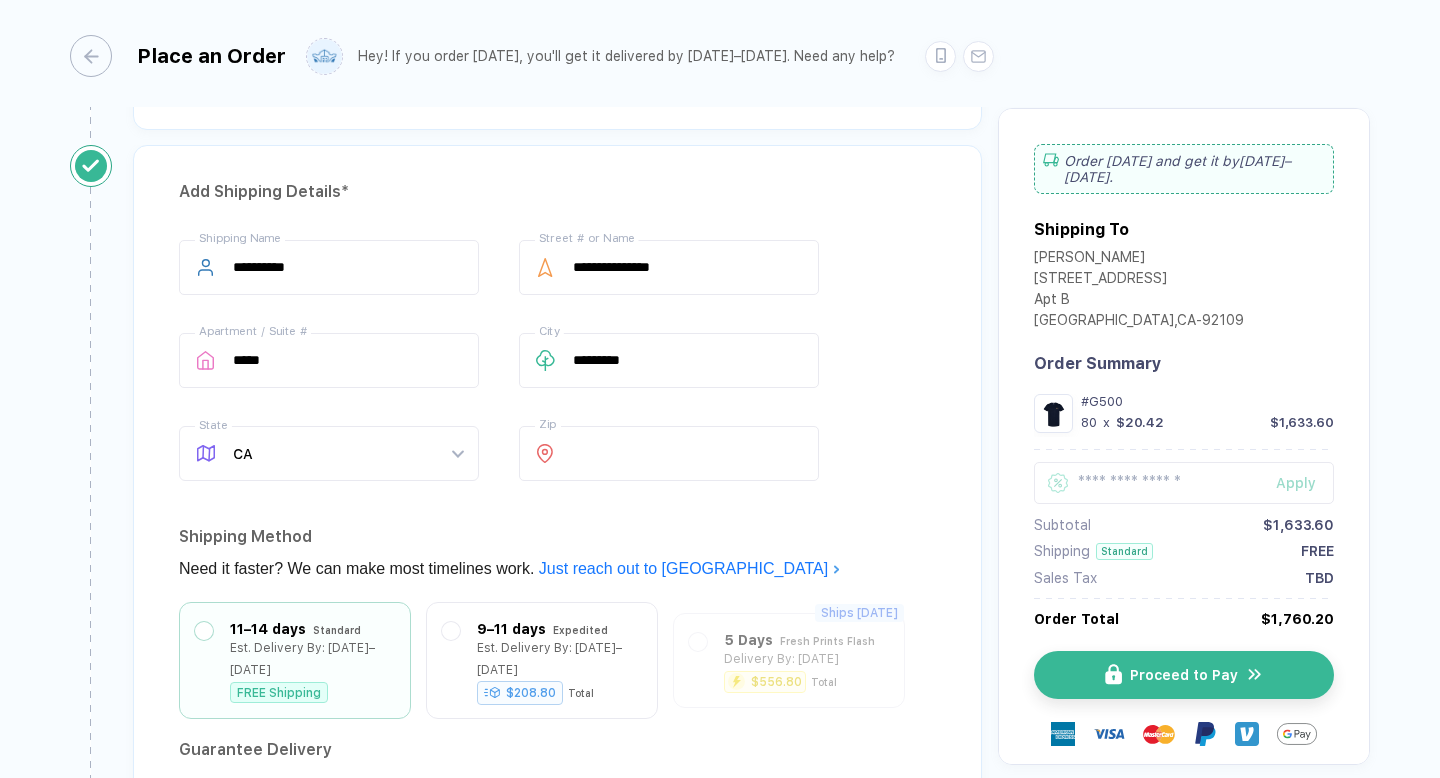
scroll to position [1347, 0]
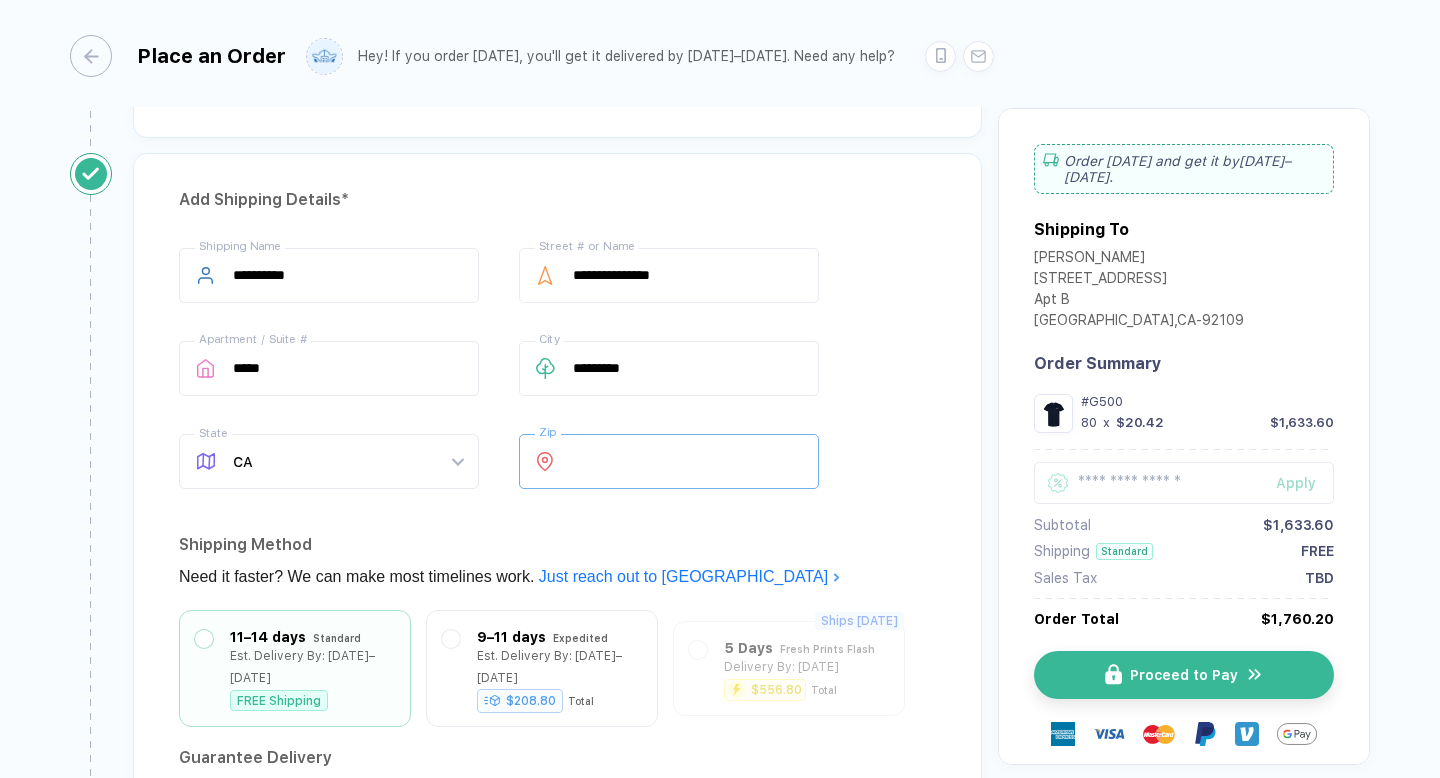
click at [717, 460] on input "*****" at bounding box center [669, 461] width 300 height 55
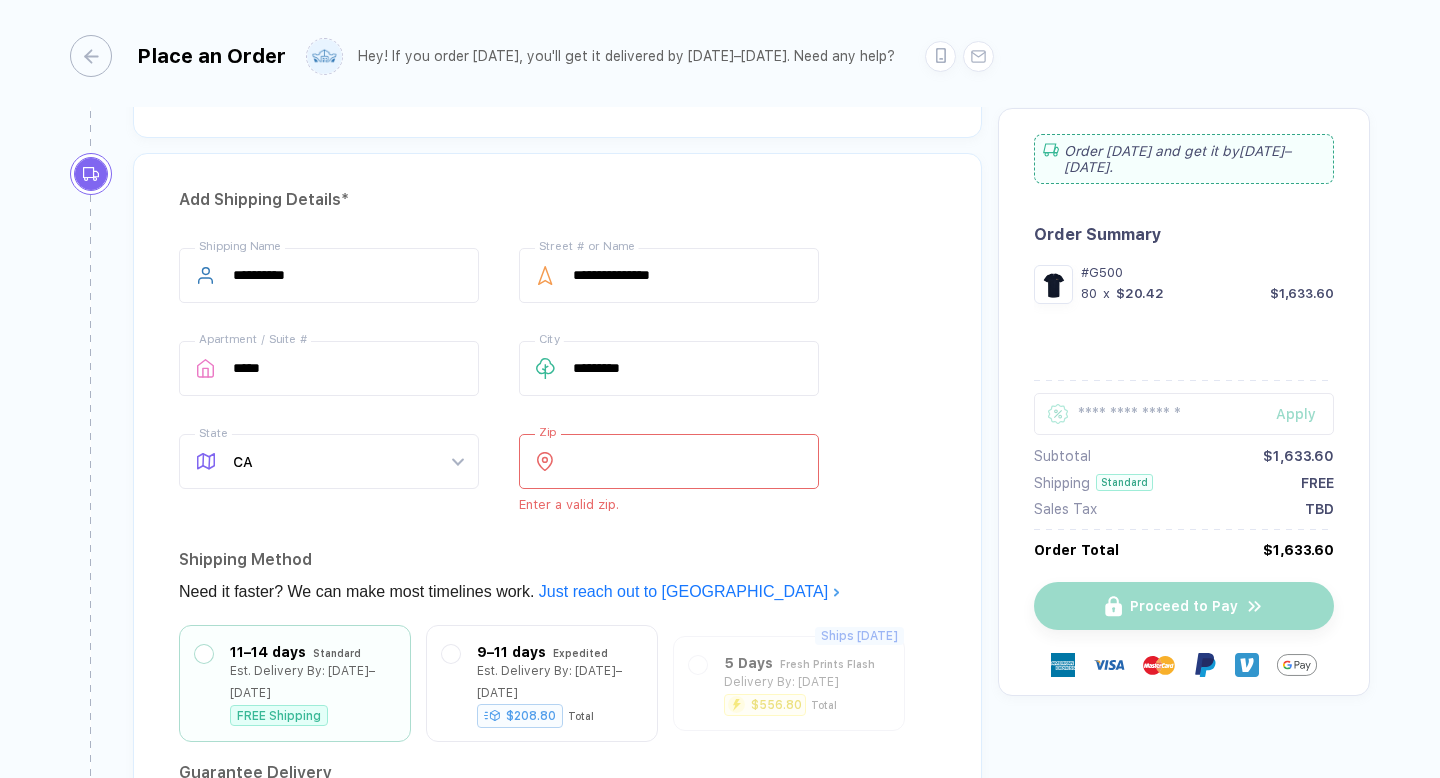
type input "*****"
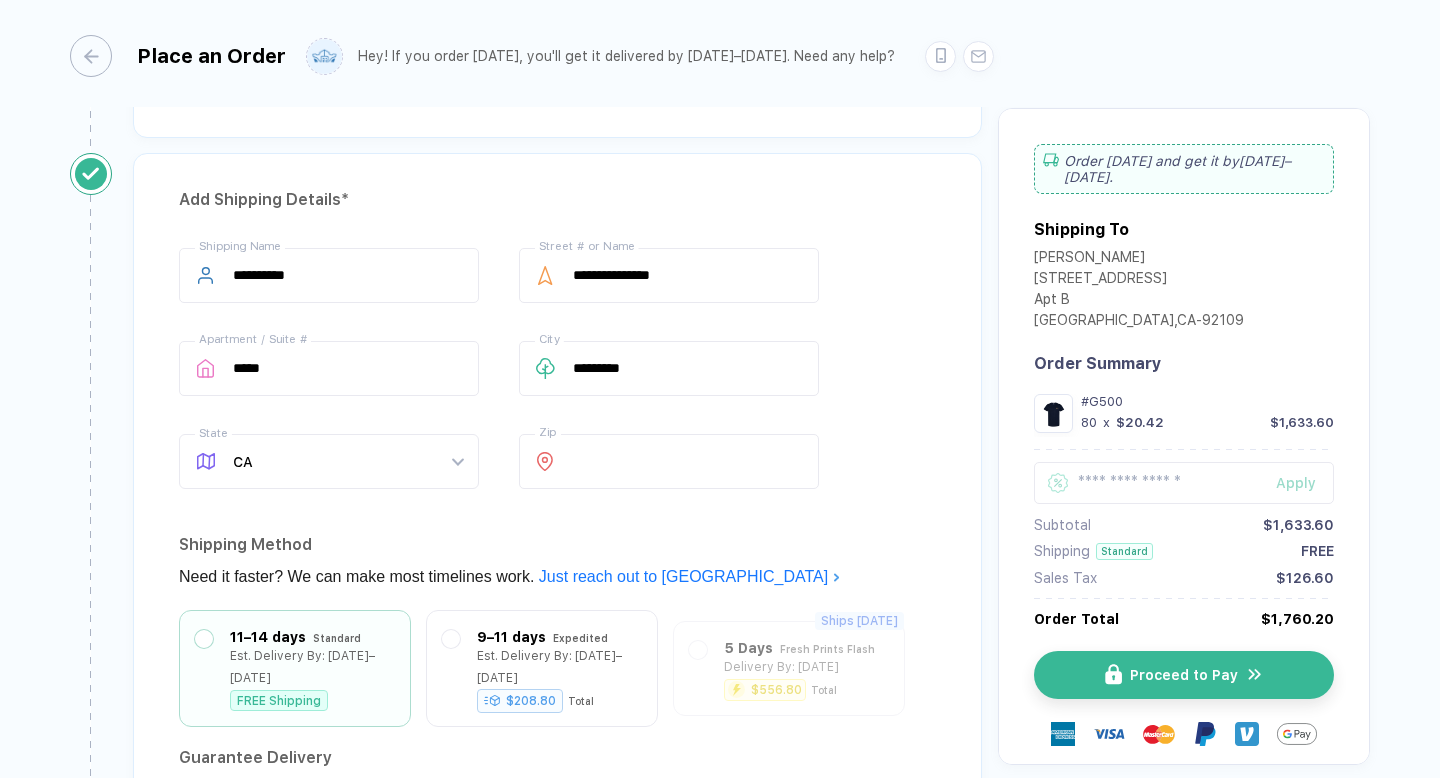
click at [941, 546] on div "**********" at bounding box center [557, 551] width 849 height 796
click at [1138, 687] on button "Proceed to Pay" at bounding box center [1192, 675] width 300 height 48
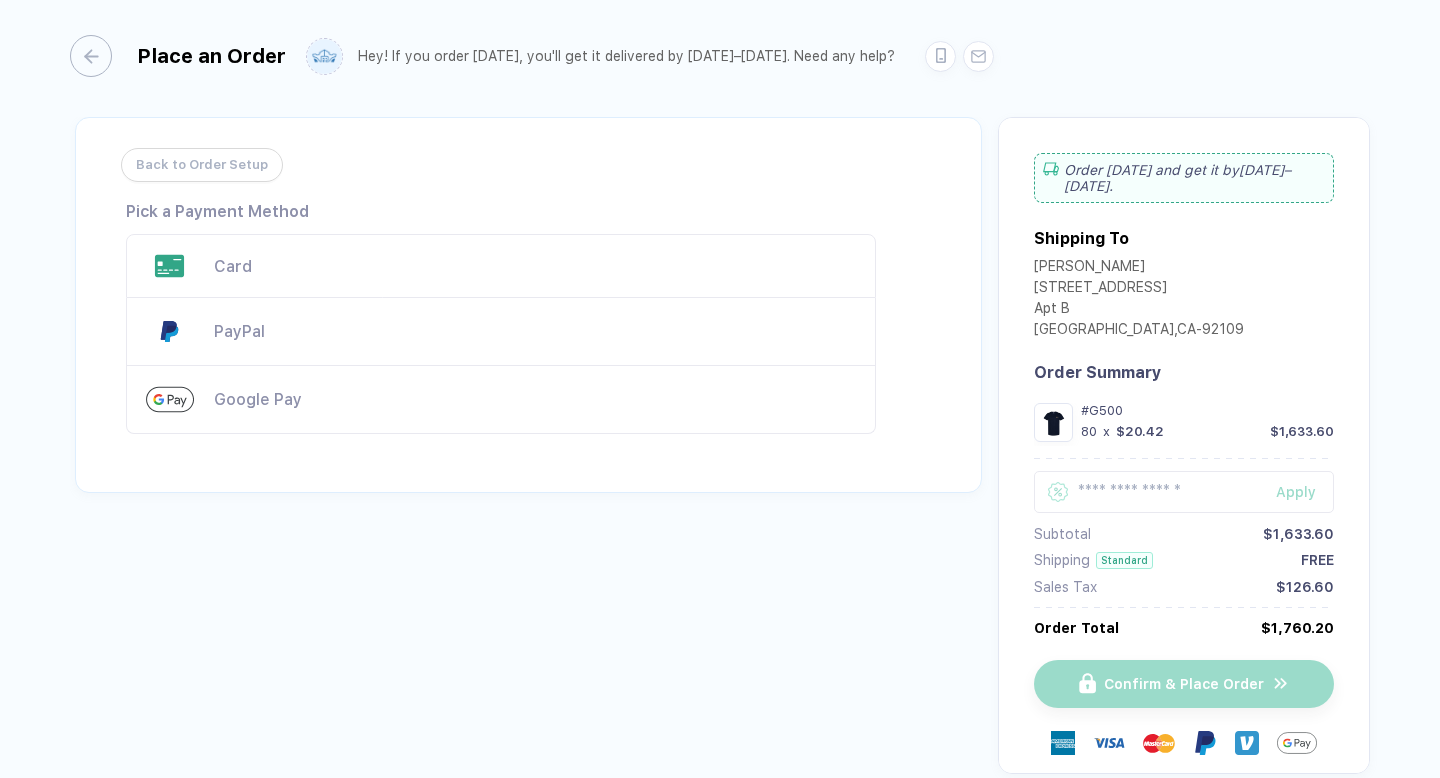
click at [246, 272] on div "Card" at bounding box center [535, 266] width 642 height 19
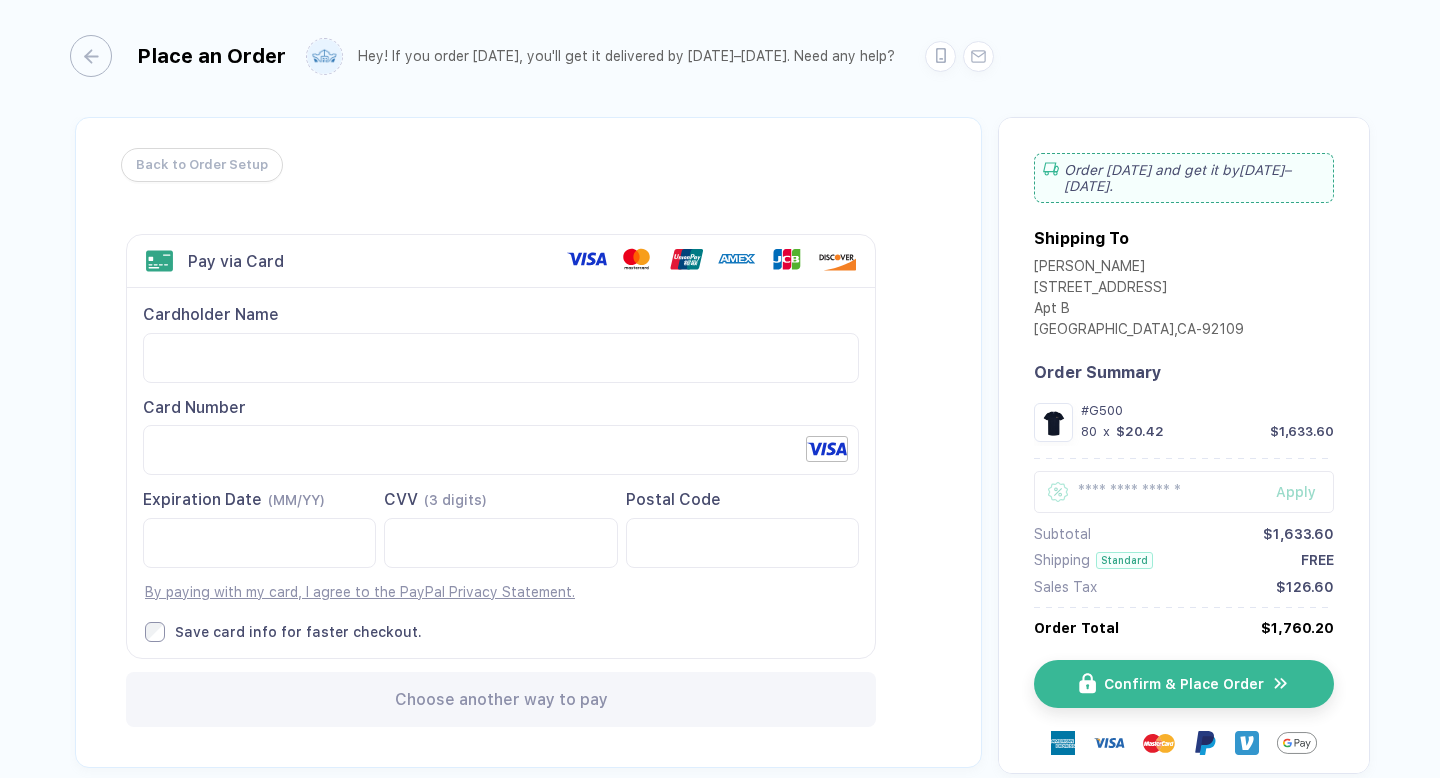
click at [562, 629] on label "Save card info for faster checkout." at bounding box center [502, 632] width 714 height 20
click at [365, 641] on label "Save card info for faster checkout." at bounding box center [502, 632] width 714 height 20
click at [948, 600] on div "Back to Order Setup Visa MasterCard Union Pay American Express JCB Discover Din…" at bounding box center [528, 442] width 907 height 651
click at [1161, 660] on button "Confirm & Place Order" at bounding box center [1192, 684] width 300 height 48
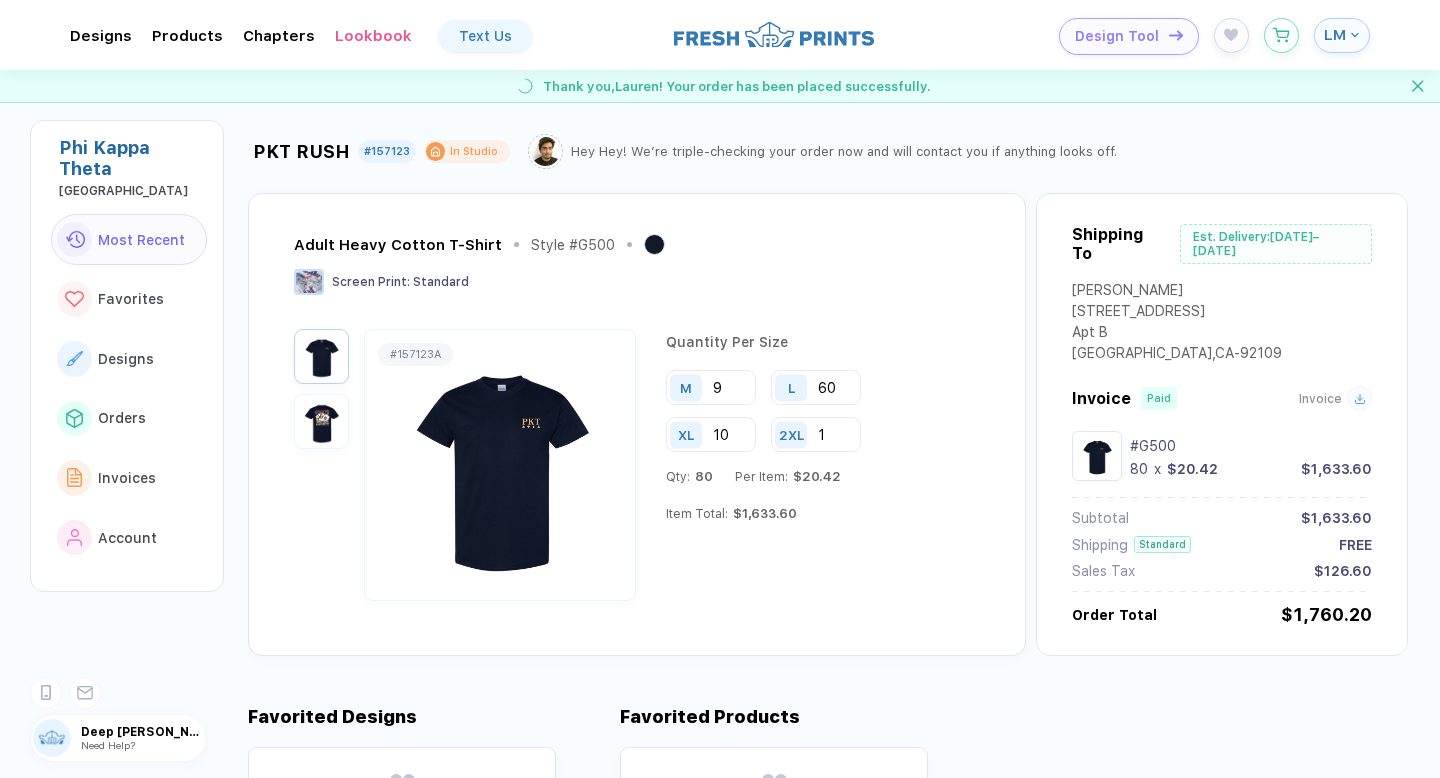
scroll to position [5, 0]
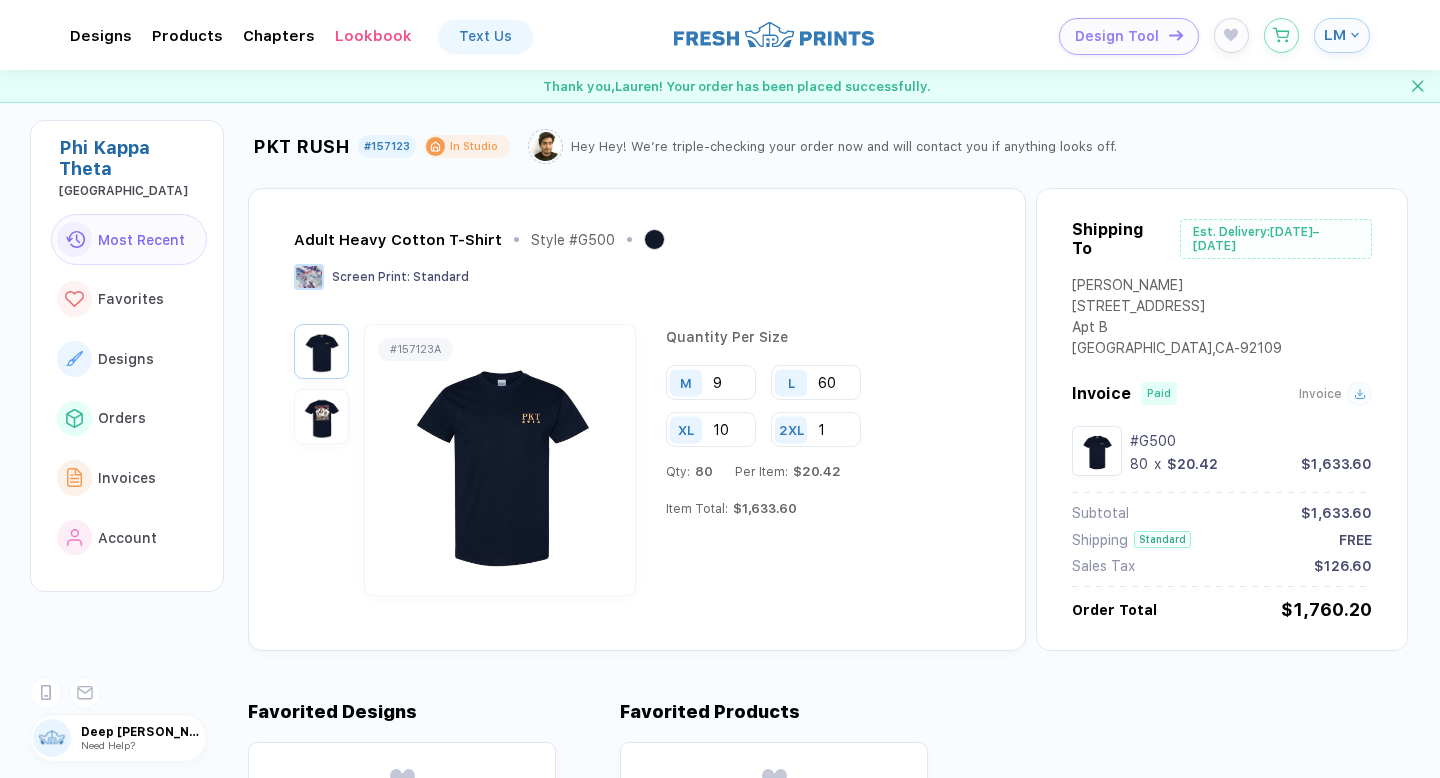
click at [543, 143] on img at bounding box center [545, 146] width 29 height 29
click at [542, 151] on img at bounding box center [545, 146] width 29 height 29
